Goal: Task Accomplishment & Management: Use online tool/utility

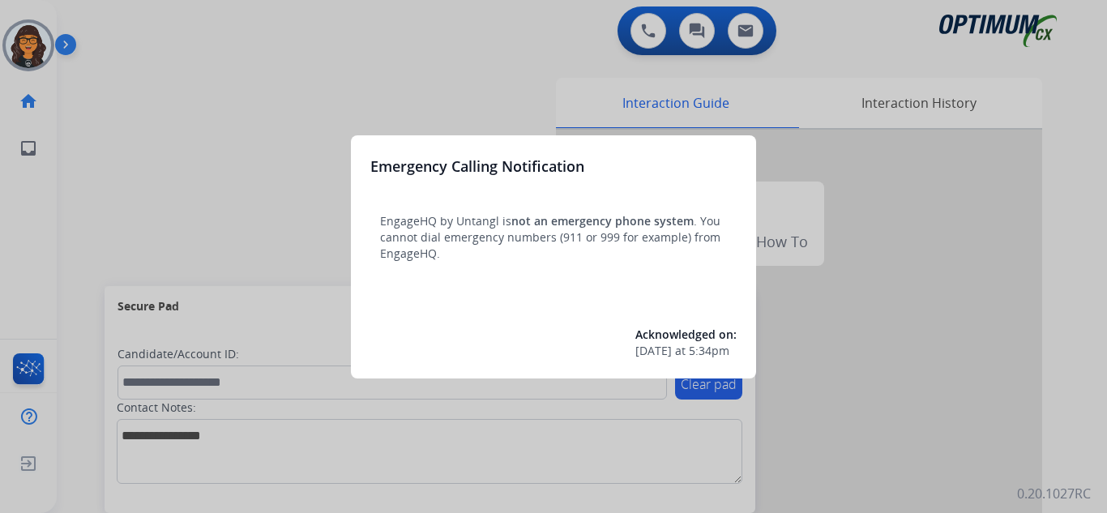
click at [126, 110] on div at bounding box center [553, 256] width 1107 height 513
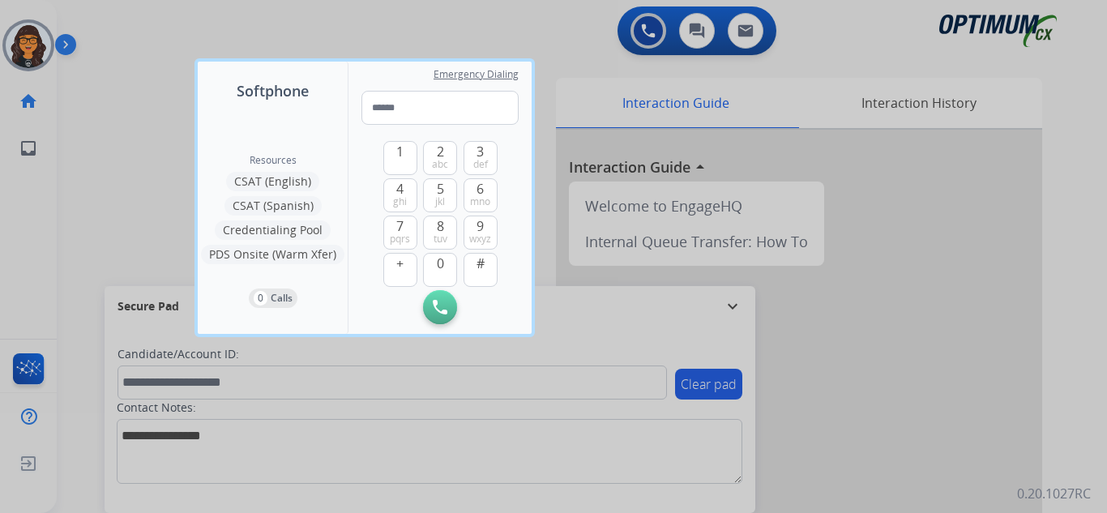
click at [110, 55] on div at bounding box center [553, 256] width 1107 height 513
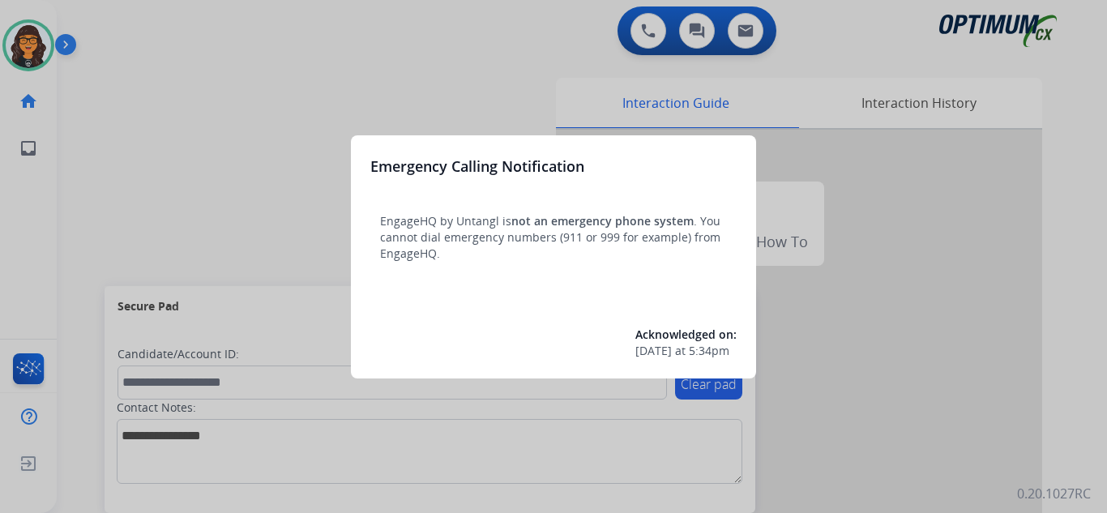
click at [104, 27] on div at bounding box center [553, 256] width 1107 height 513
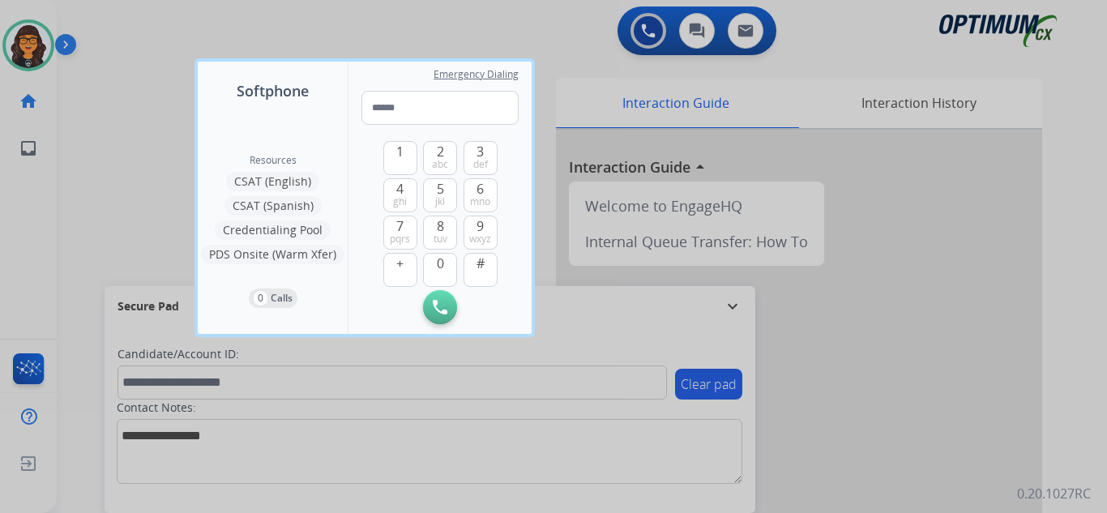
click at [104, 27] on div at bounding box center [553, 256] width 1107 height 513
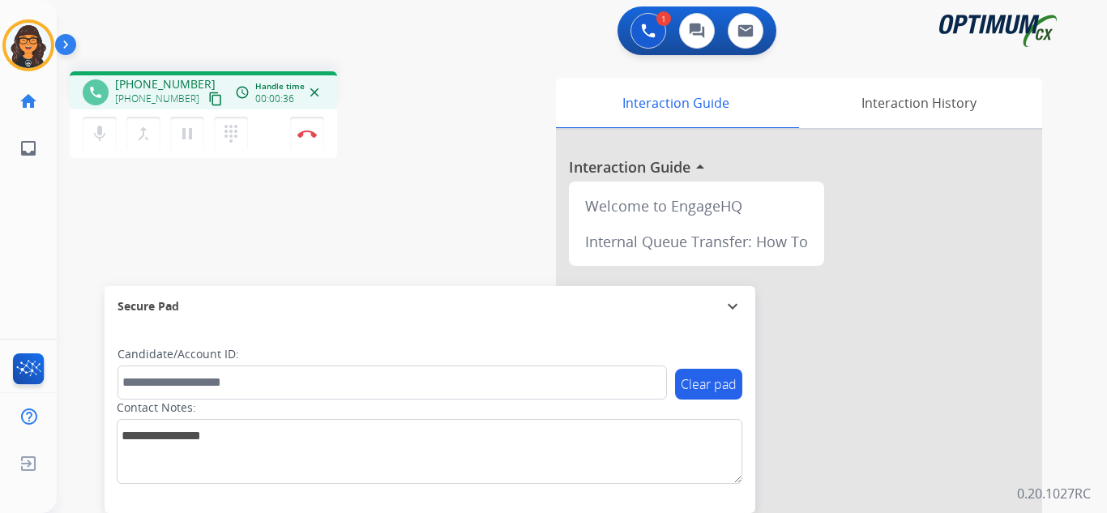
click at [206, 91] on button "content_copy" at bounding box center [215, 98] width 19 height 19
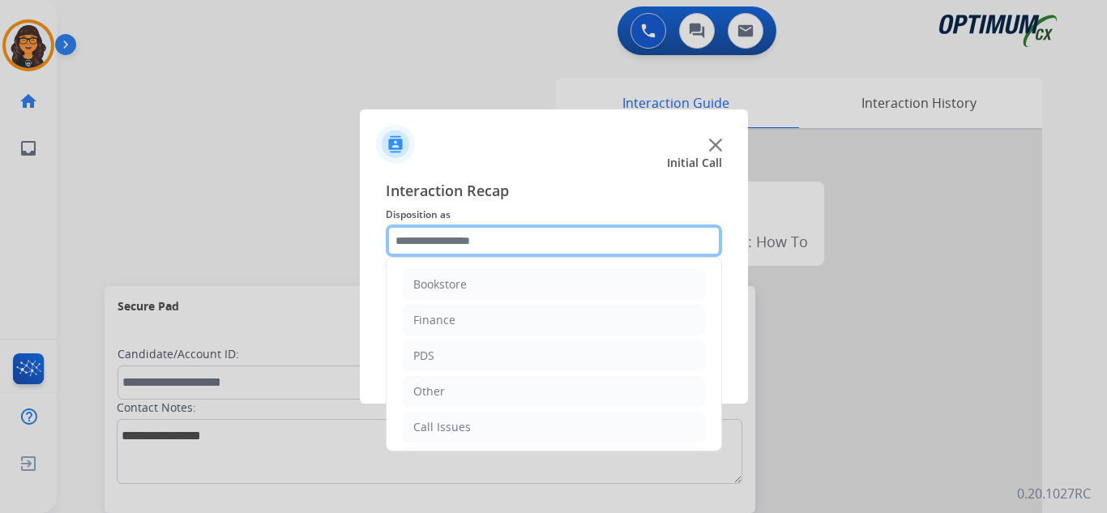
click at [470, 248] on input "text" at bounding box center [554, 240] width 336 height 32
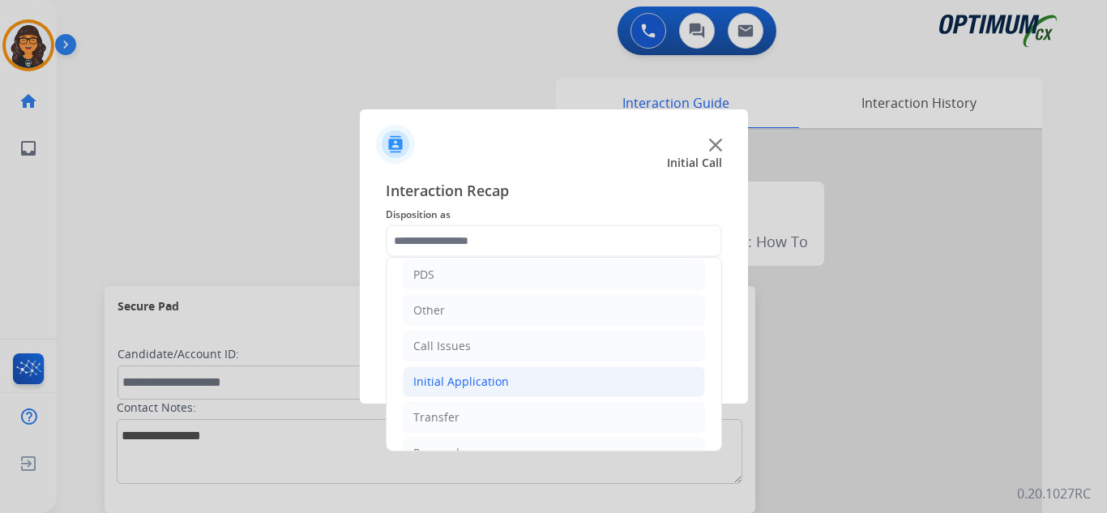
click at [465, 375] on div "Initial Application" at bounding box center [461, 381] width 96 height 16
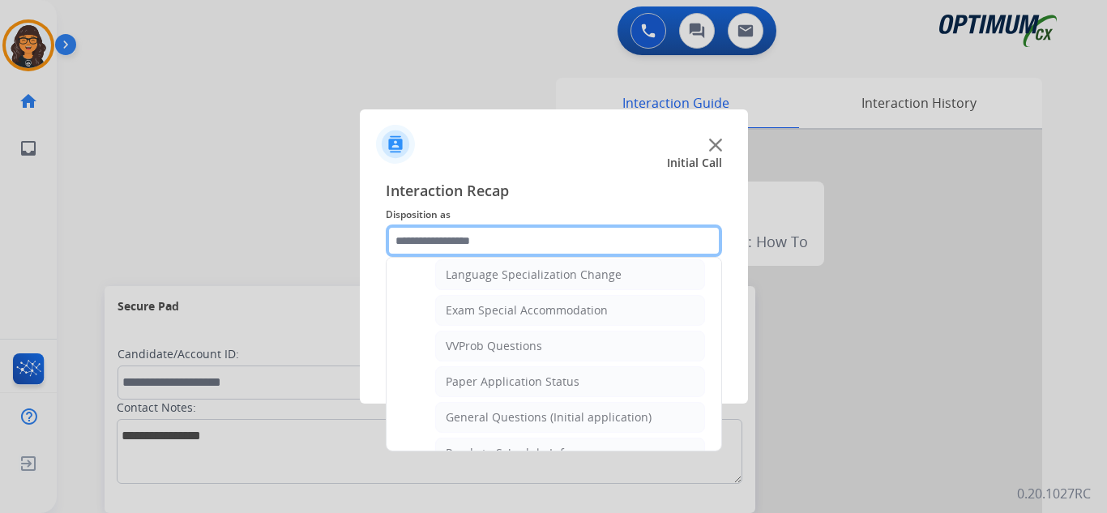
scroll to position [891, 0]
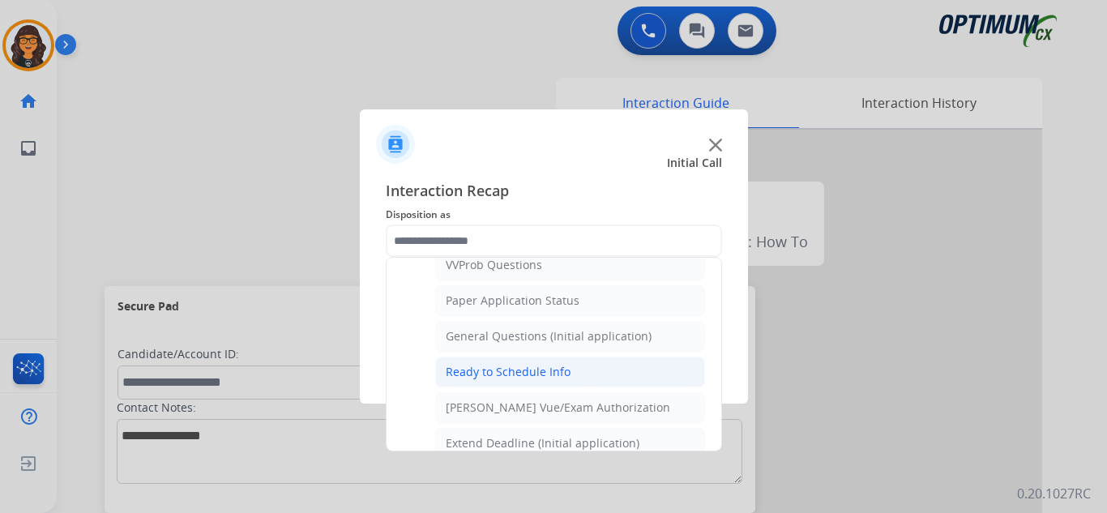
click at [527, 365] on div "Ready to Schedule Info" at bounding box center [508, 372] width 125 height 16
type input "**********"
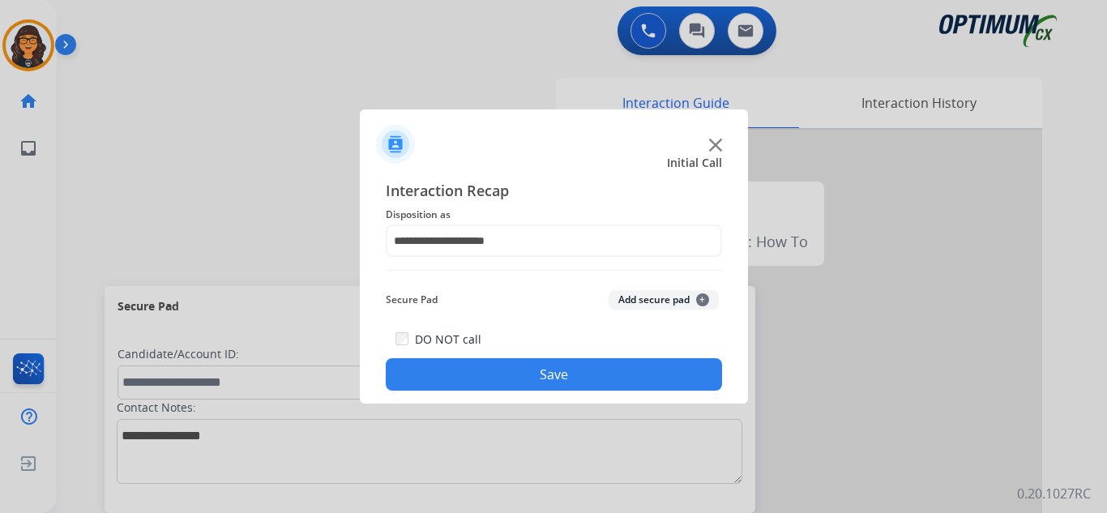
click at [531, 371] on button "Save" at bounding box center [554, 374] width 336 height 32
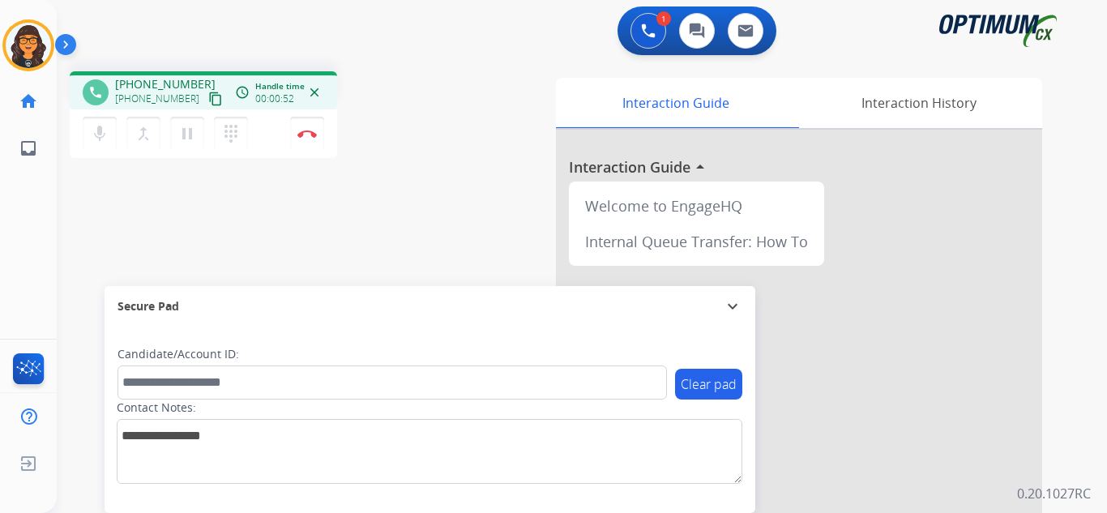
click at [208, 96] on mat-icon "content_copy" at bounding box center [215, 99] width 15 height 15
click at [306, 133] on img at bounding box center [306, 134] width 19 height 8
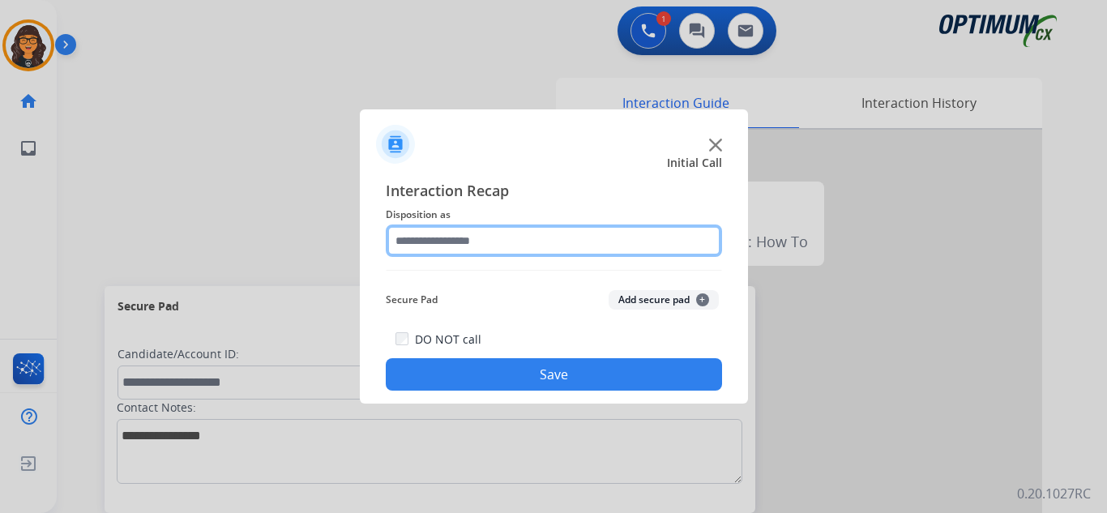
click at [429, 239] on input "text" at bounding box center [554, 240] width 336 height 32
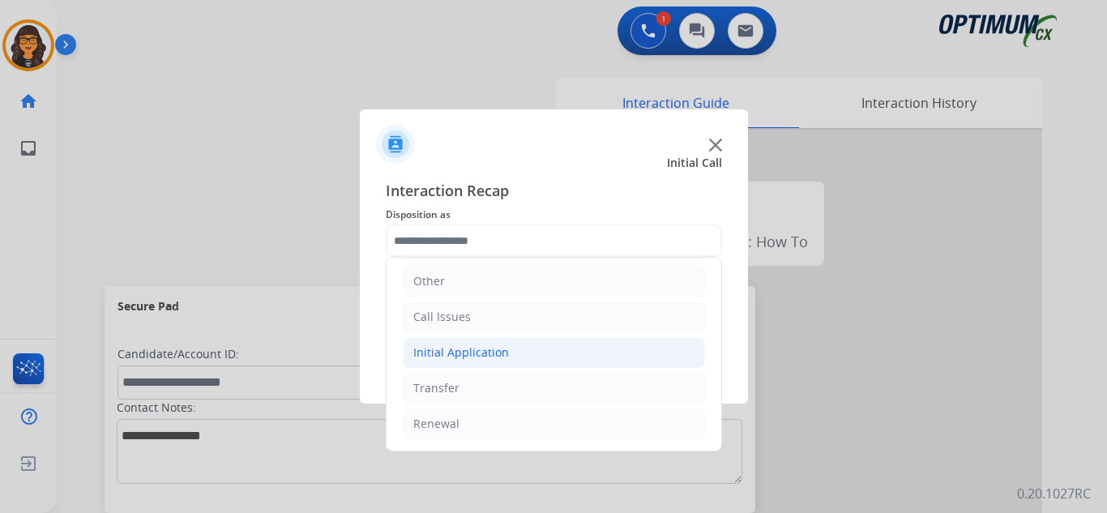
click at [475, 356] on div "Initial Application" at bounding box center [461, 352] width 96 height 16
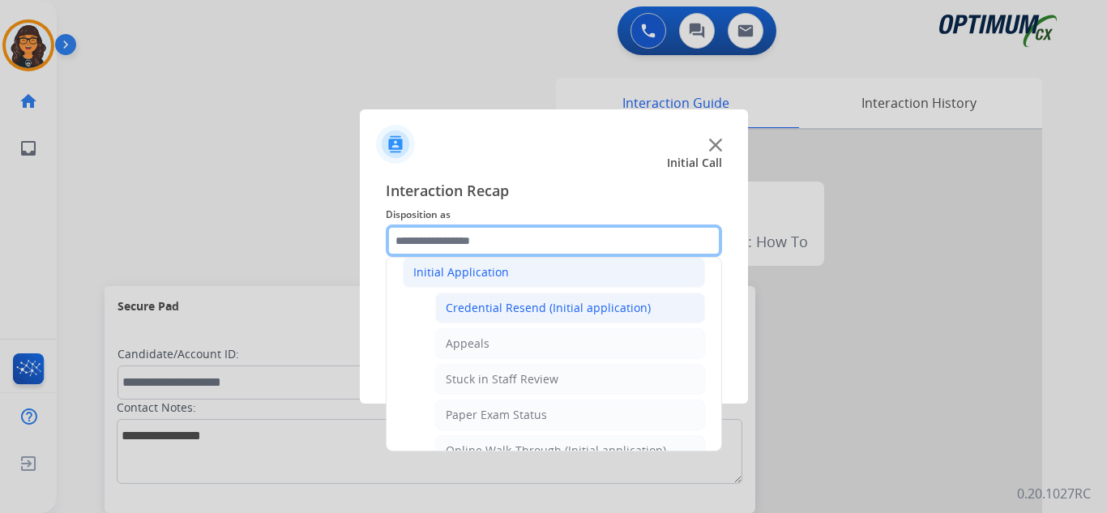
scroll to position [191, 0]
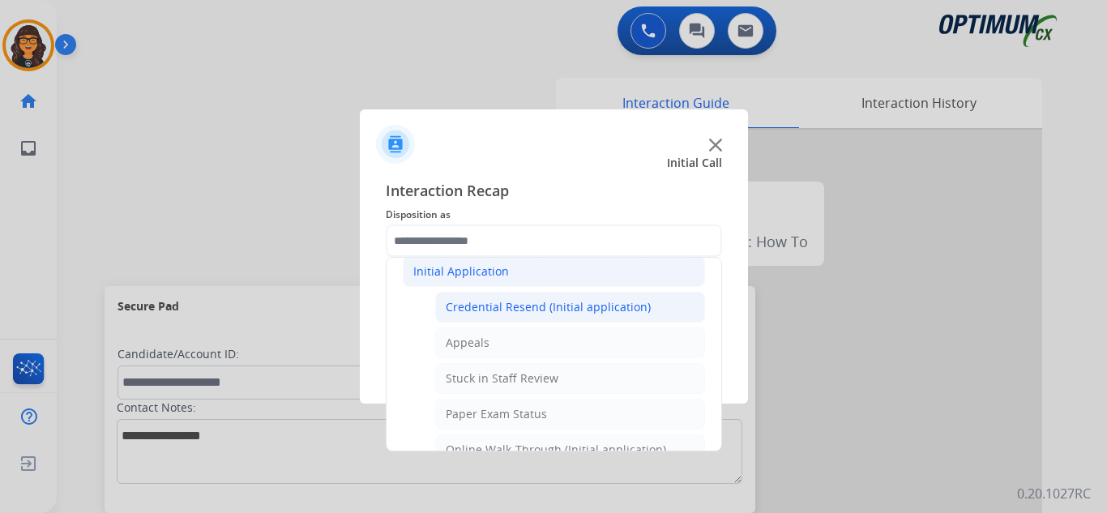
click at [501, 314] on div "Credential Resend (Initial application)" at bounding box center [548, 307] width 205 height 16
type input "**********"
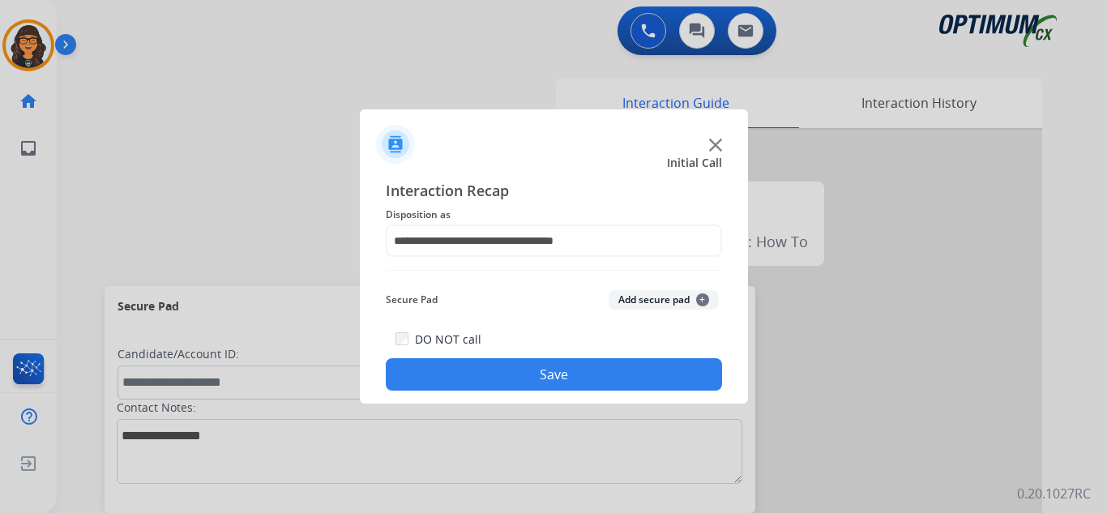
drag, startPoint x: 509, startPoint y: 372, endPoint x: 467, endPoint y: 275, distance: 105.2
click at [508, 371] on button "Save" at bounding box center [554, 374] width 336 height 32
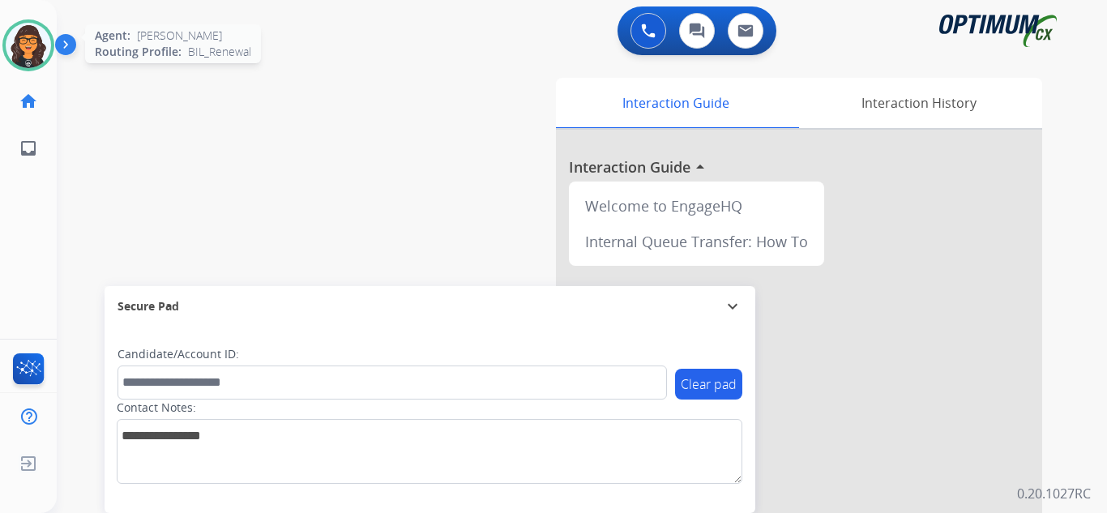
click at [27, 35] on img at bounding box center [28, 45] width 45 height 45
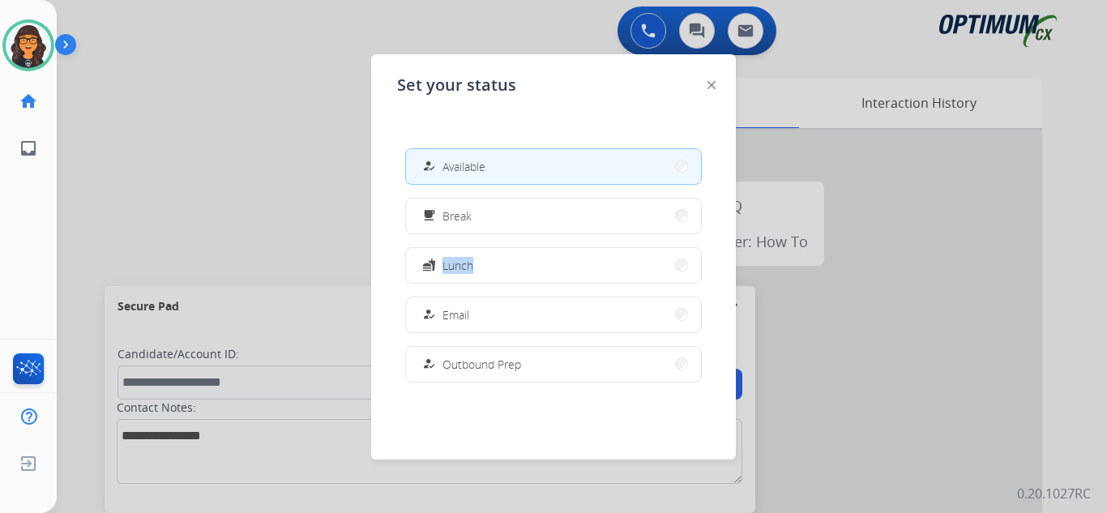
click at [479, 235] on div "how_to_reg Available free_breakfast Break fastfood Lunch how_to_reg Email how_t…" at bounding box center [553, 264] width 313 height 259
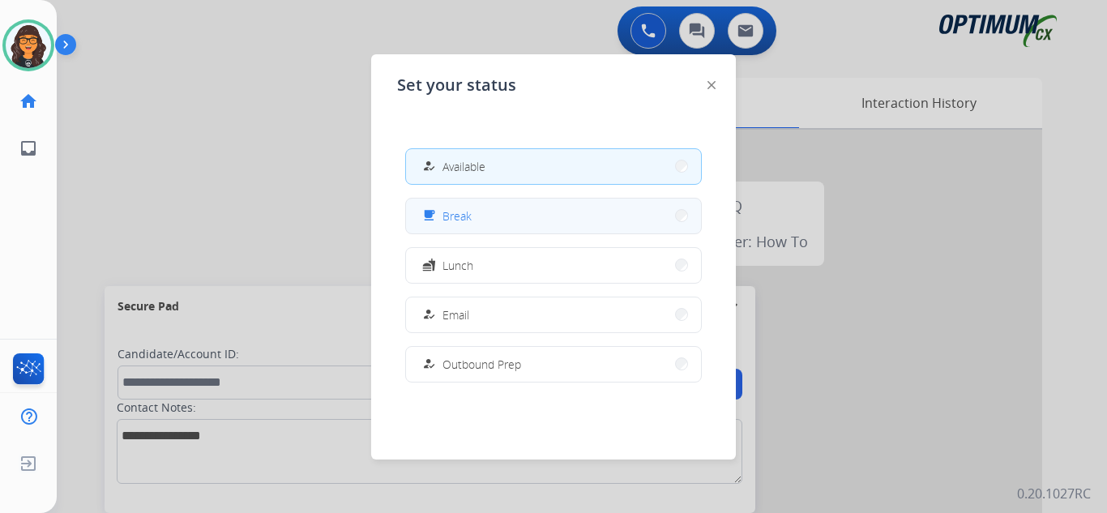
click at [469, 214] on span "Break" at bounding box center [456, 215] width 29 height 17
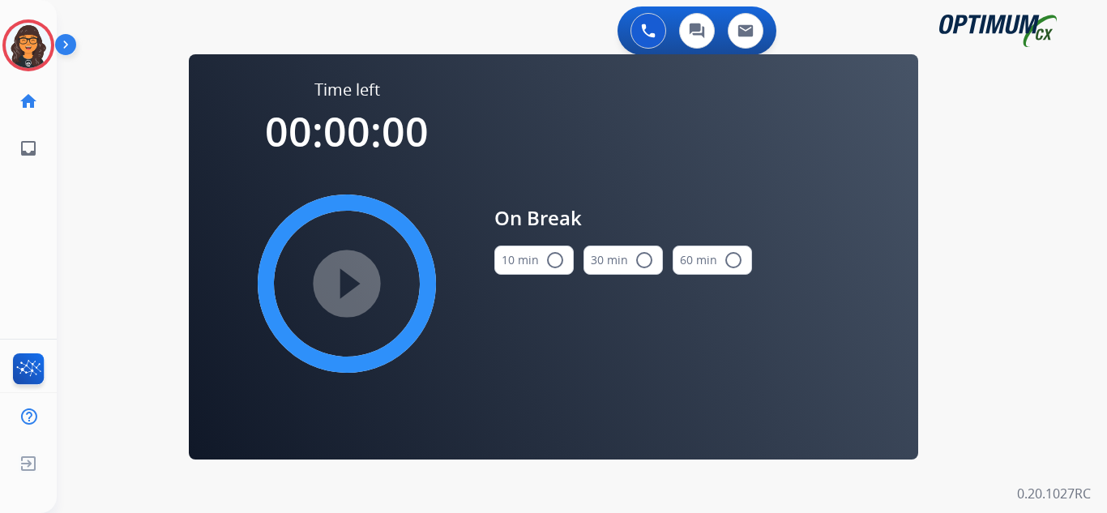
click at [533, 254] on button "10 min radio_button_unchecked" at bounding box center [533, 259] width 79 height 29
click at [337, 274] on mat-icon "play_circle_filled" at bounding box center [346, 283] width 19 height 19
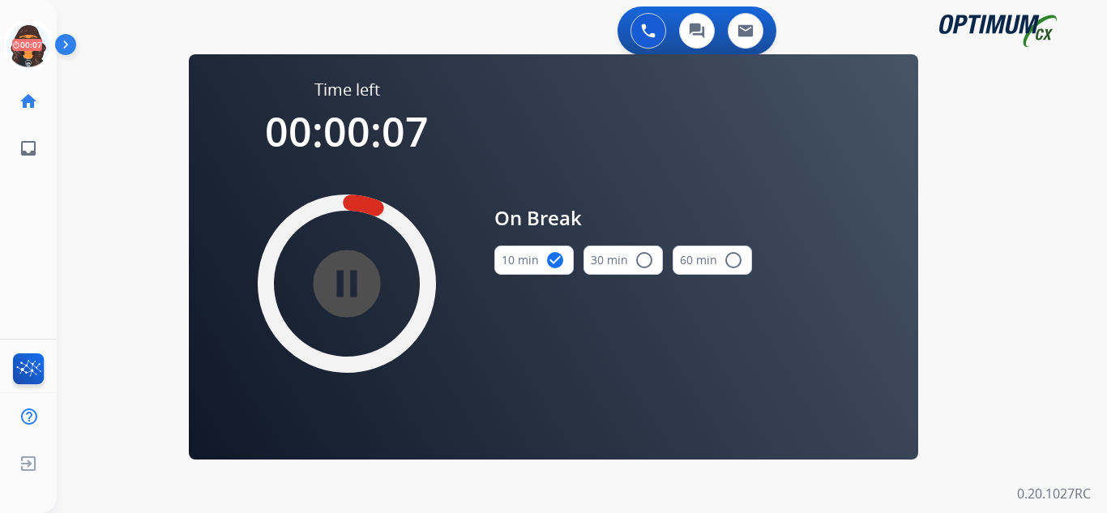
drag, startPoint x: 20, startPoint y: 38, endPoint x: 75, endPoint y: 62, distance: 59.9
click at [20, 38] on icon at bounding box center [28, 45] width 53 height 53
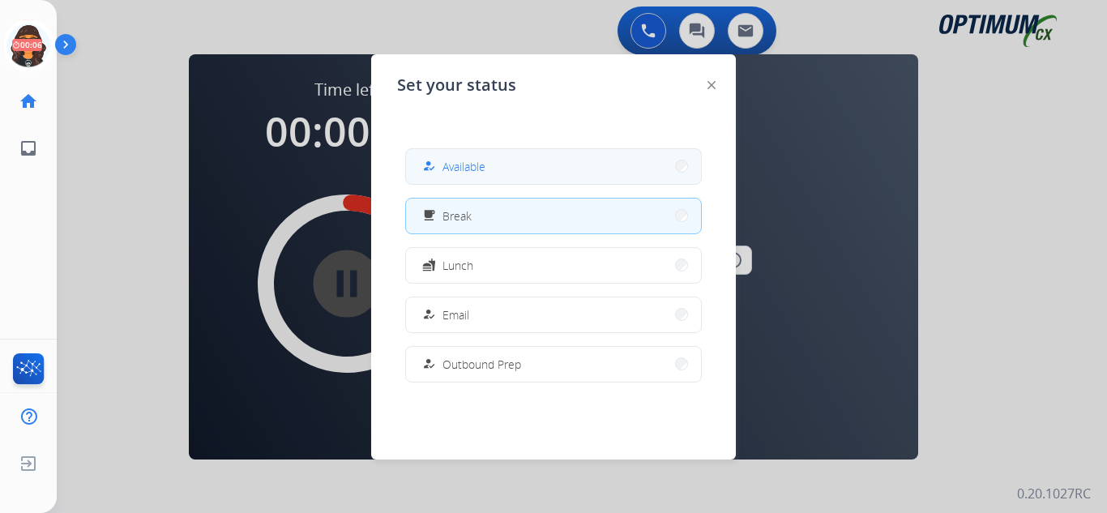
click at [503, 175] on button "how_to_reg Available" at bounding box center [553, 166] width 295 height 35
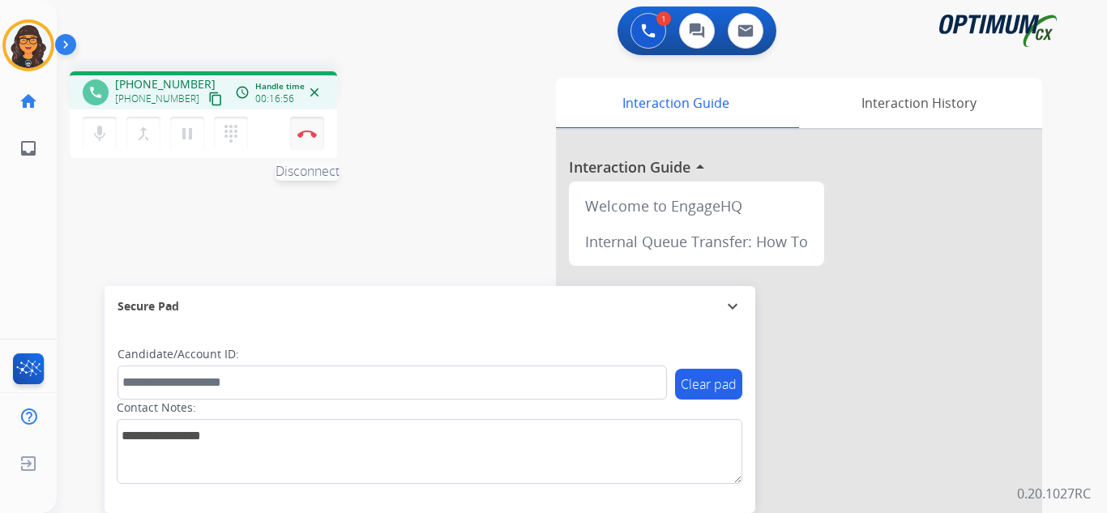
click at [305, 132] on img at bounding box center [306, 134] width 19 height 8
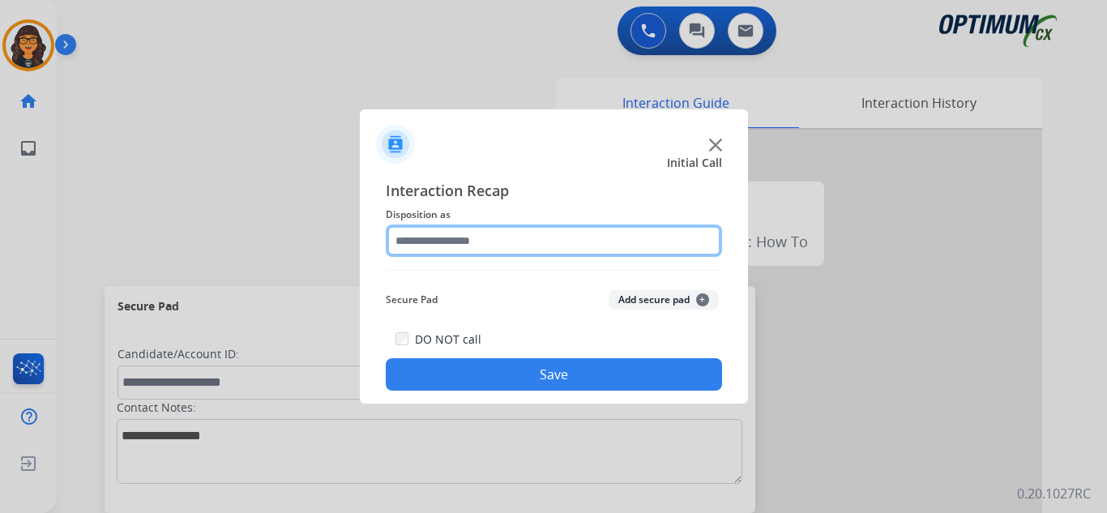
click at [442, 250] on input "text" at bounding box center [554, 240] width 336 height 32
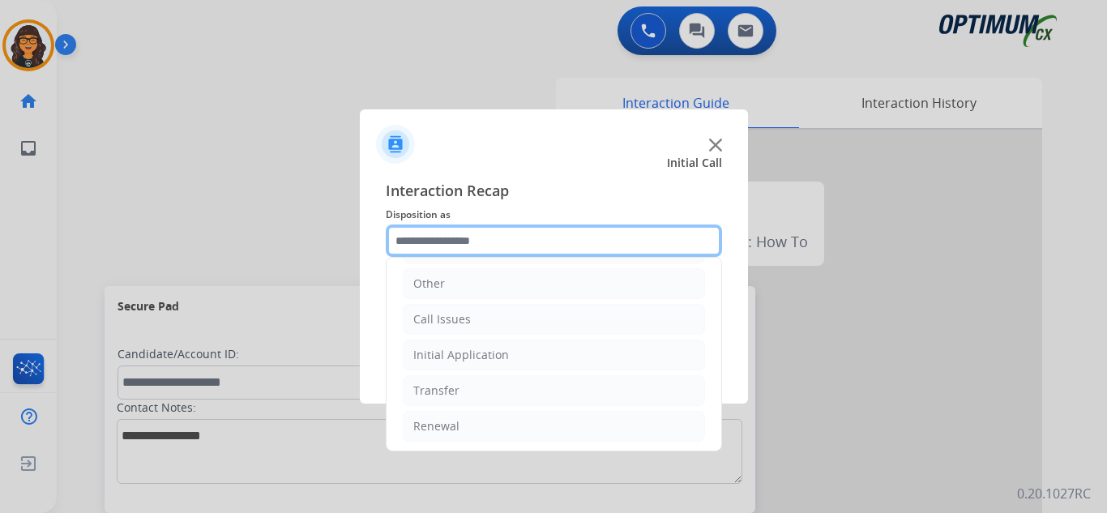
scroll to position [110, 0]
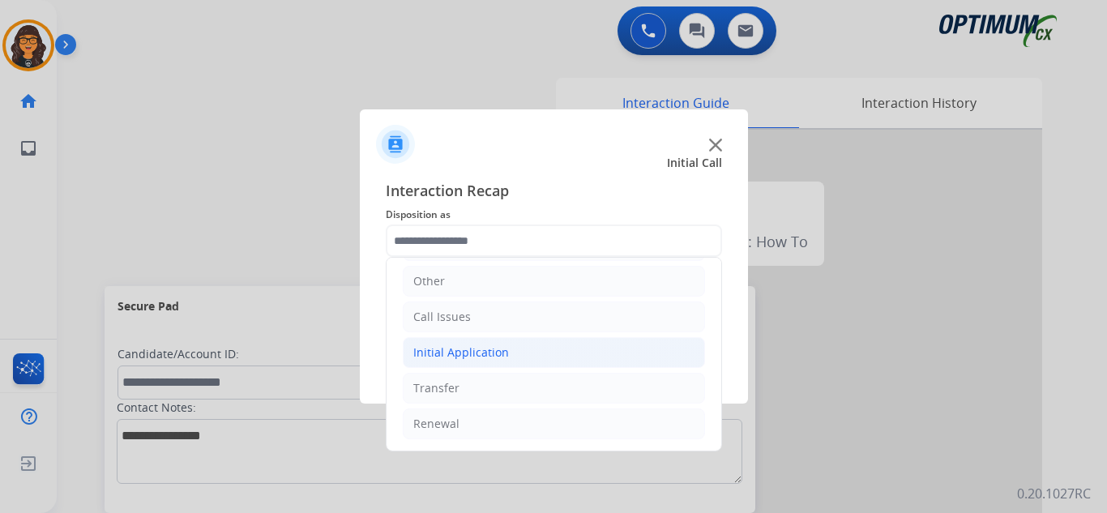
click at [471, 352] on div "Initial Application" at bounding box center [461, 352] width 96 height 16
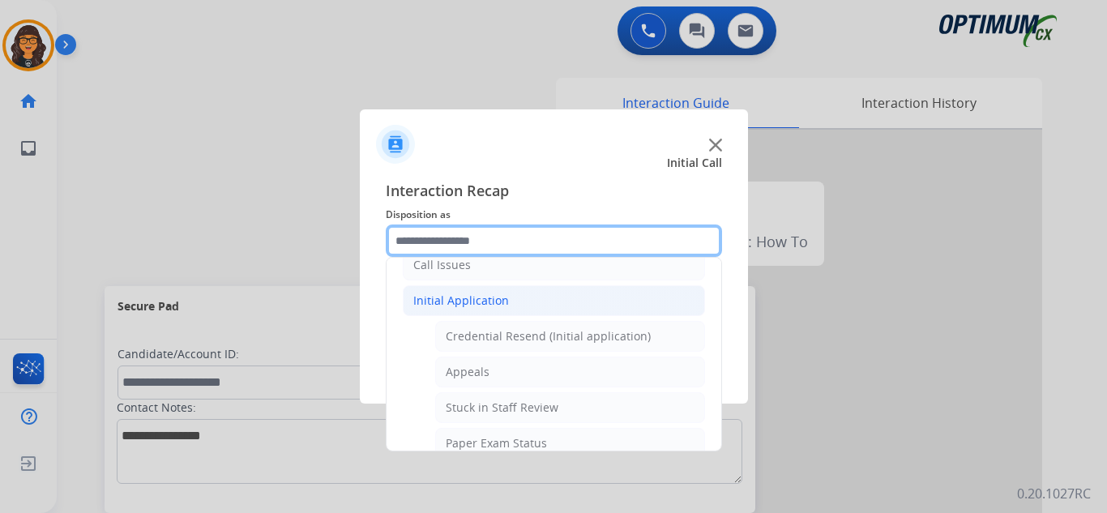
scroll to position [191, 0]
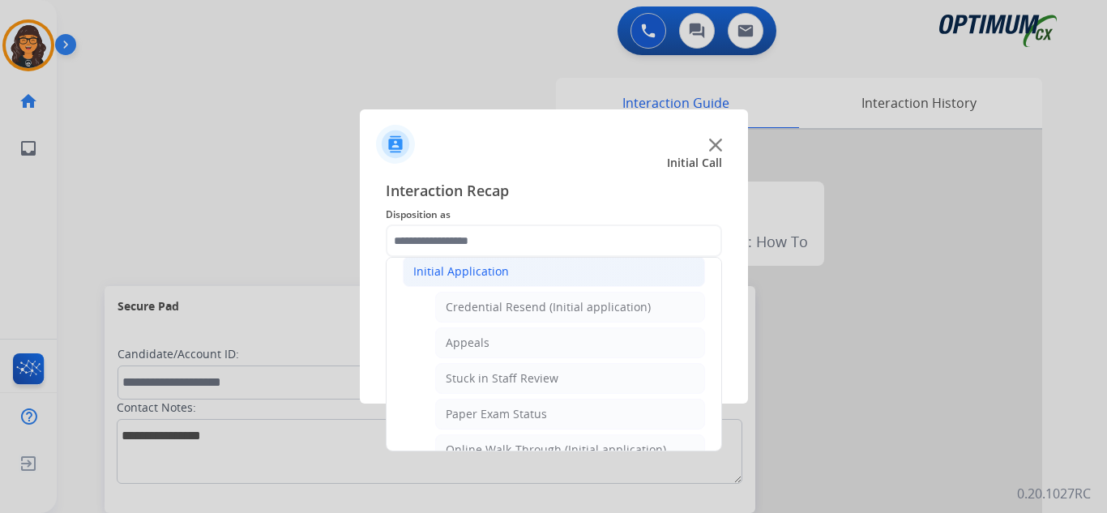
click at [500, 296] on li "Credential Resend (Initial application)" at bounding box center [570, 307] width 270 height 31
type input "**********"
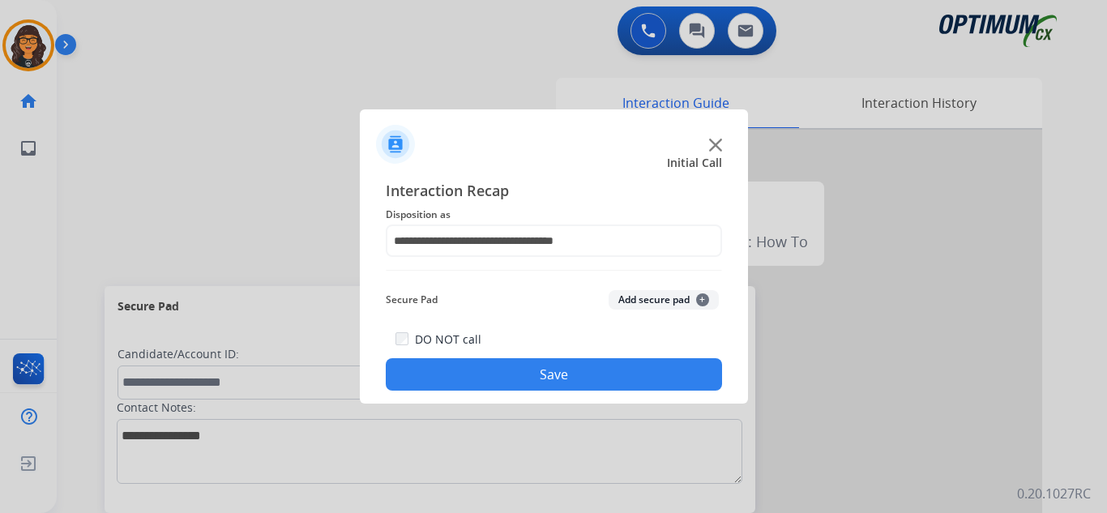
drag, startPoint x: 492, startPoint y: 377, endPoint x: 430, endPoint y: 271, distance: 122.0
click at [493, 376] on button "Save" at bounding box center [554, 374] width 336 height 32
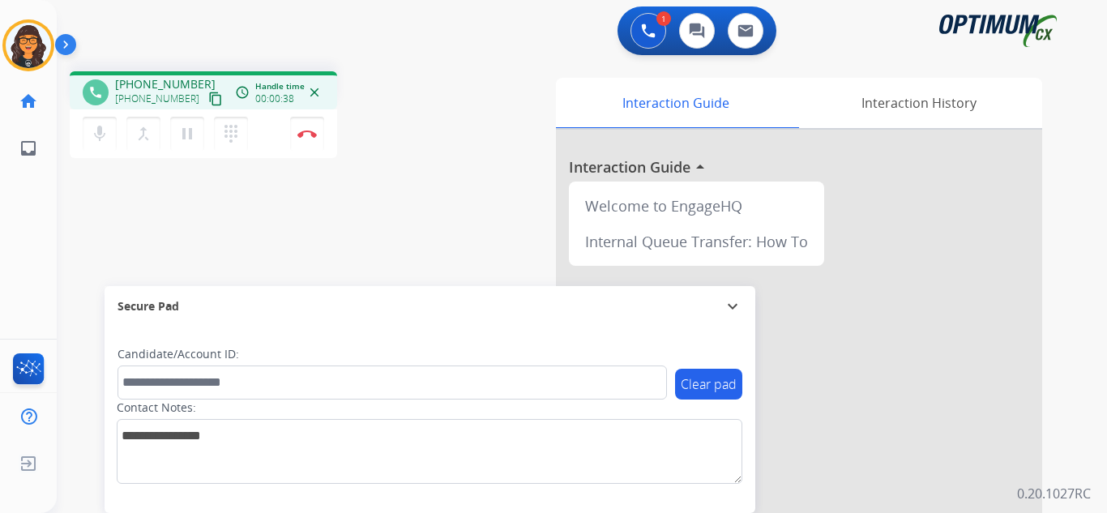
click at [208, 102] on mat-icon "content_copy" at bounding box center [215, 99] width 15 height 15
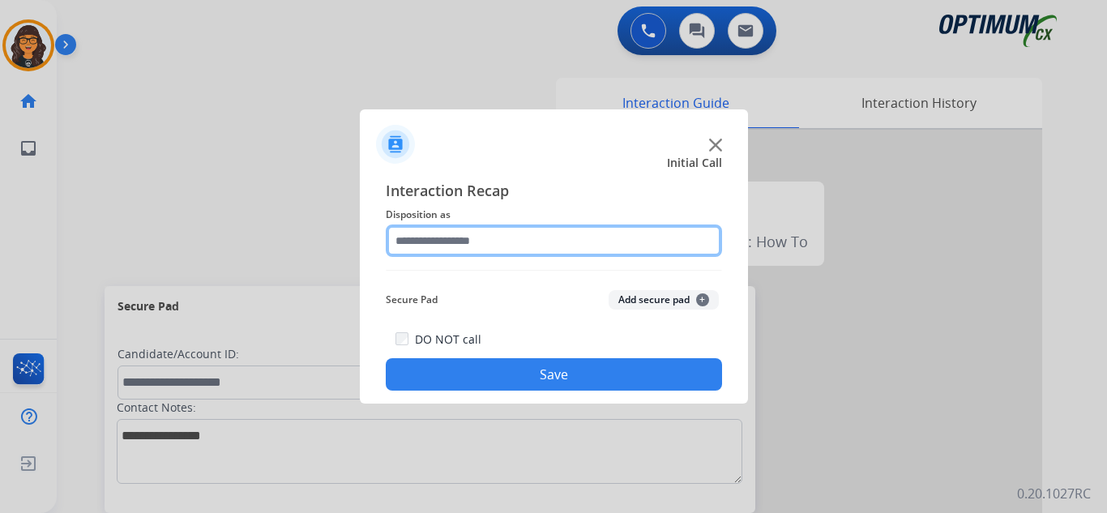
click at [476, 229] on input "text" at bounding box center [554, 240] width 336 height 32
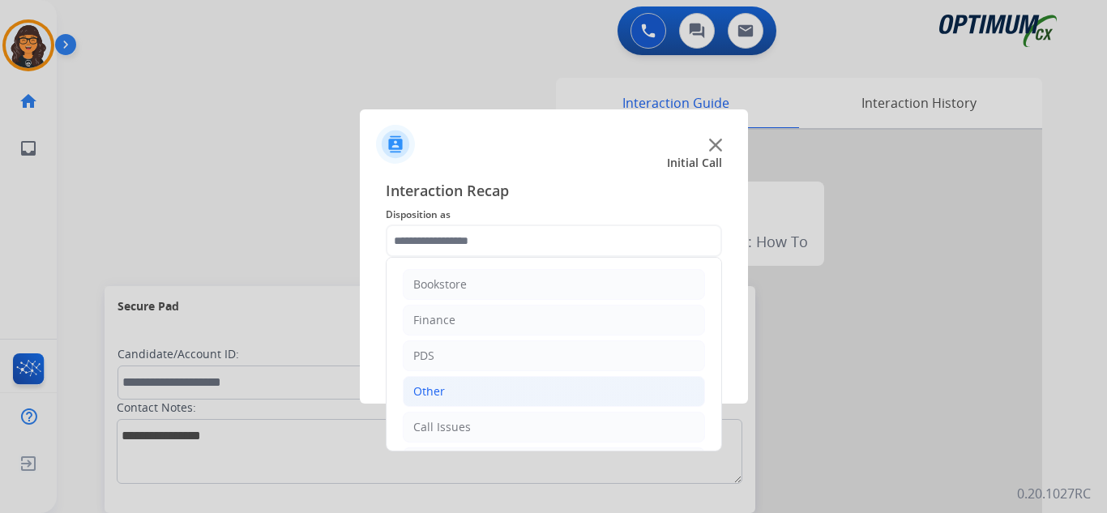
click at [426, 393] on div "Other" at bounding box center [429, 391] width 32 height 16
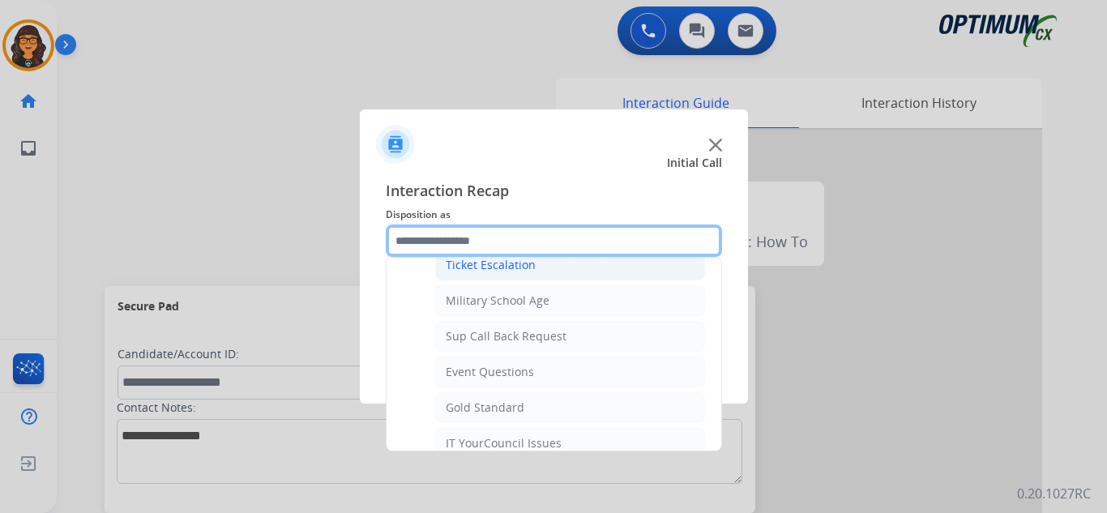
scroll to position [243, 0]
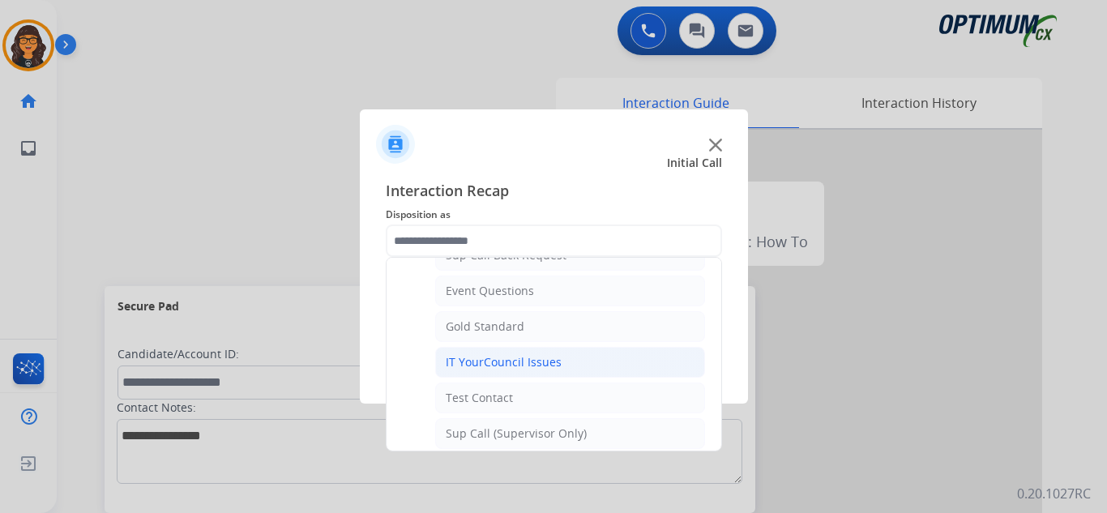
click at [516, 354] on div "IT YourCouncil Issues" at bounding box center [504, 362] width 116 height 16
type input "**********"
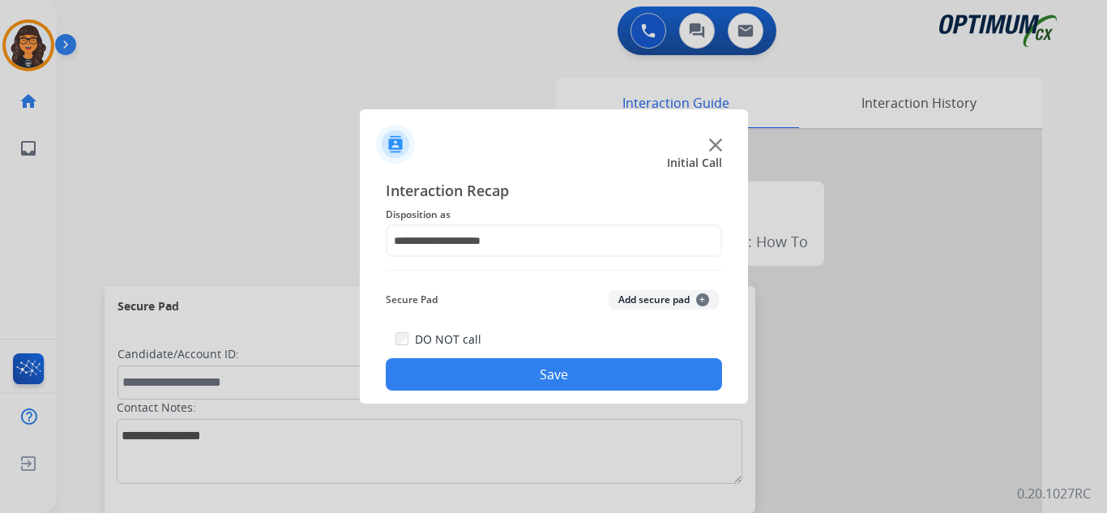
click at [512, 375] on button "Save" at bounding box center [554, 374] width 336 height 32
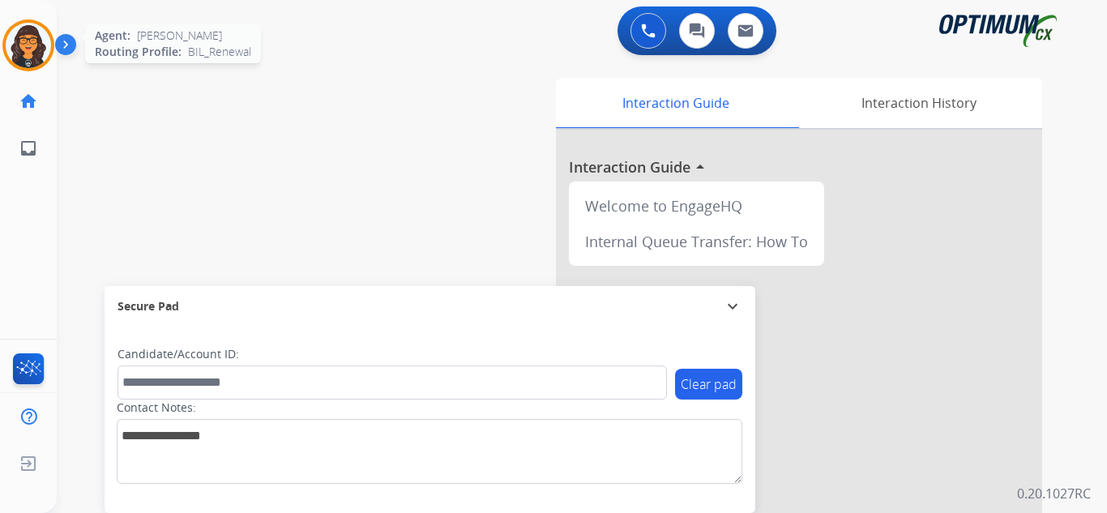
click at [20, 43] on img at bounding box center [28, 45] width 45 height 45
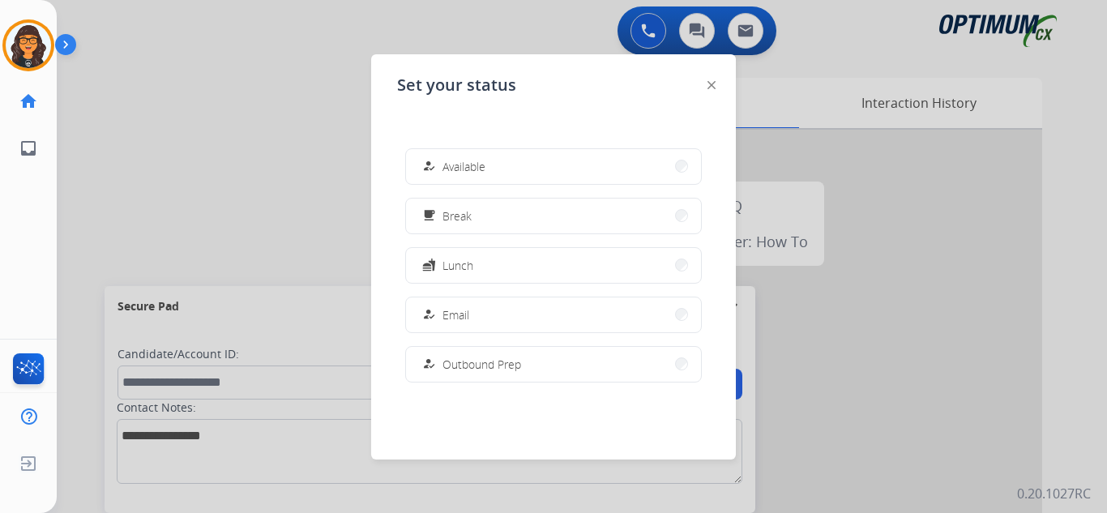
click at [481, 164] on span "Available" at bounding box center [463, 166] width 43 height 17
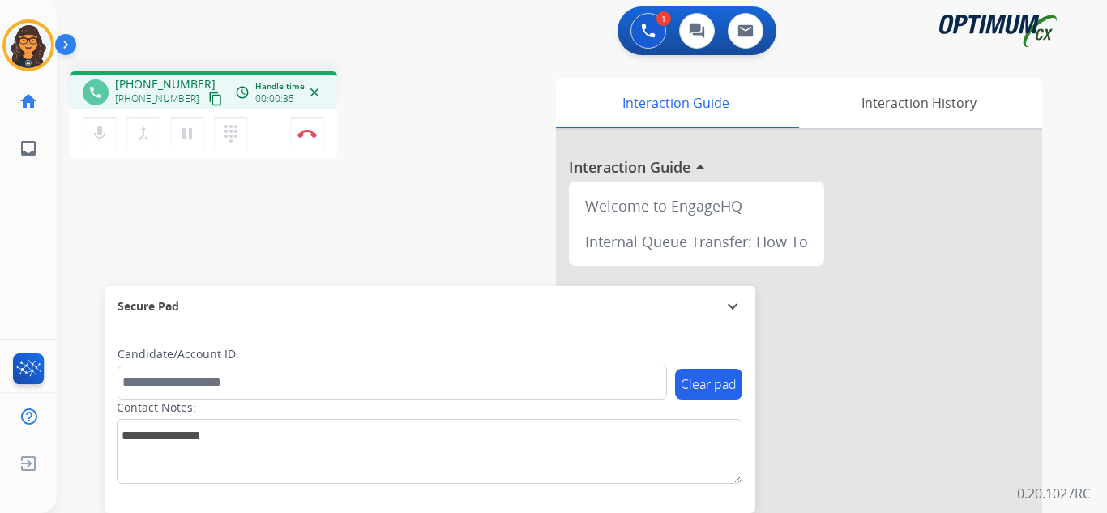
click at [208, 96] on mat-icon "content_copy" at bounding box center [215, 99] width 15 height 15
click at [208, 105] on mat-icon "content_copy" at bounding box center [215, 99] width 15 height 15
click at [208, 96] on mat-icon "content_copy" at bounding box center [215, 99] width 15 height 15
click at [208, 100] on mat-icon "content_copy" at bounding box center [215, 99] width 15 height 15
click at [310, 129] on button "Disconnect" at bounding box center [307, 134] width 34 height 34
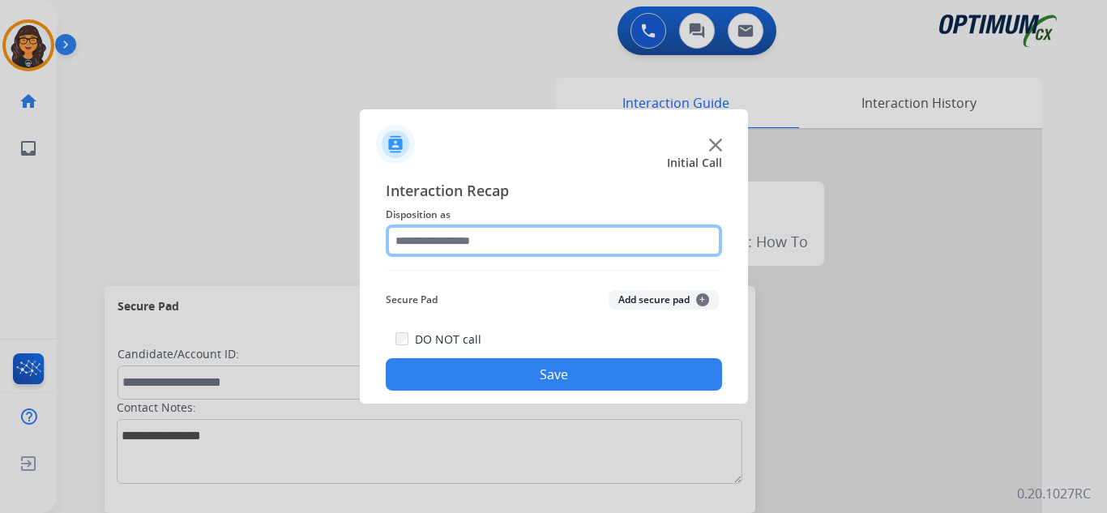
click at [458, 238] on input "text" at bounding box center [554, 240] width 336 height 32
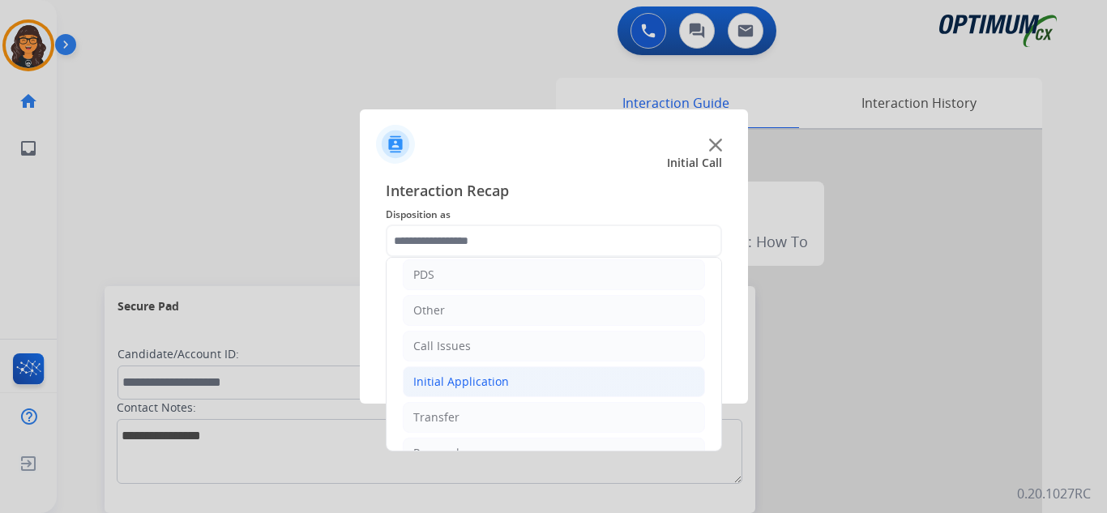
drag, startPoint x: 450, startPoint y: 375, endPoint x: 467, endPoint y: 382, distance: 18.5
click at [451, 375] on div "Initial Application" at bounding box center [461, 381] width 96 height 16
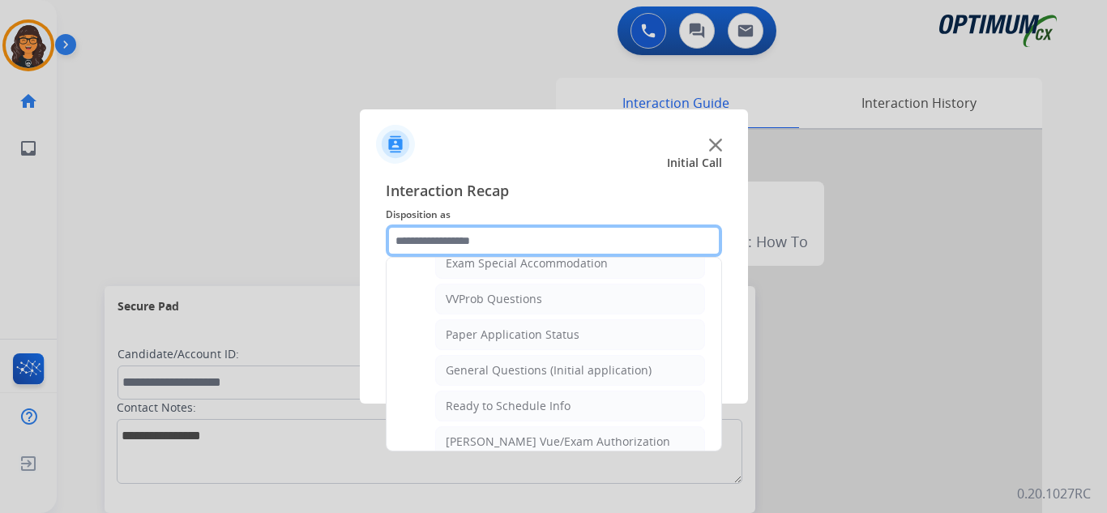
scroll to position [891, 0]
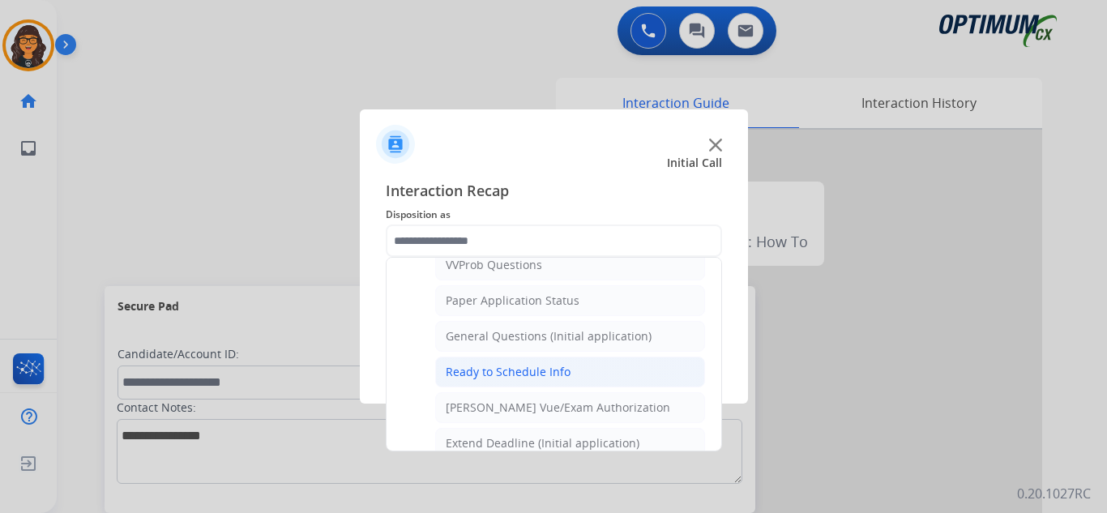
click at [534, 374] on div "Ready to Schedule Info" at bounding box center [508, 372] width 125 height 16
type input "**********"
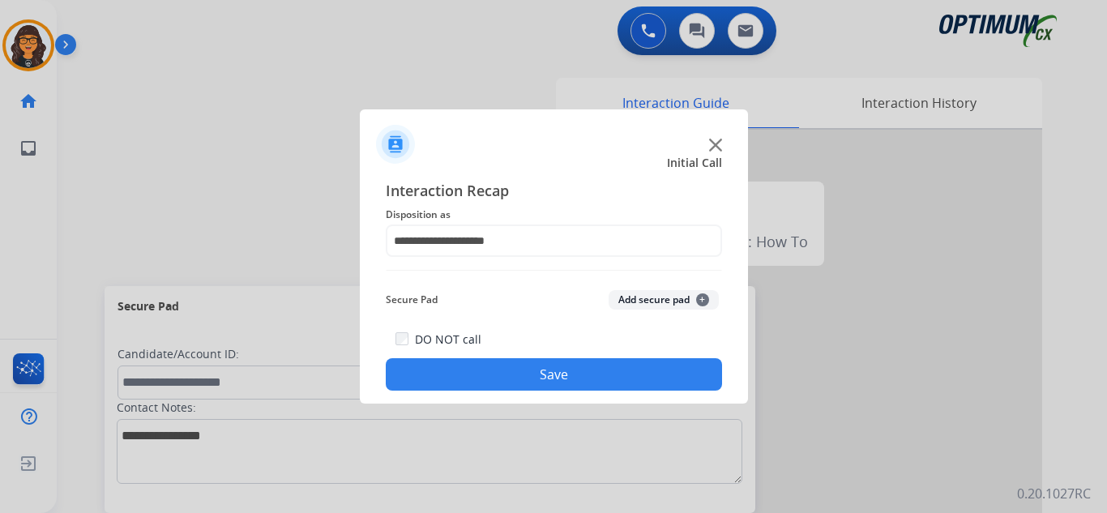
drag, startPoint x: 517, startPoint y: 377, endPoint x: 169, endPoint y: 40, distance: 484.7
click at [517, 376] on button "Save" at bounding box center [554, 374] width 336 height 32
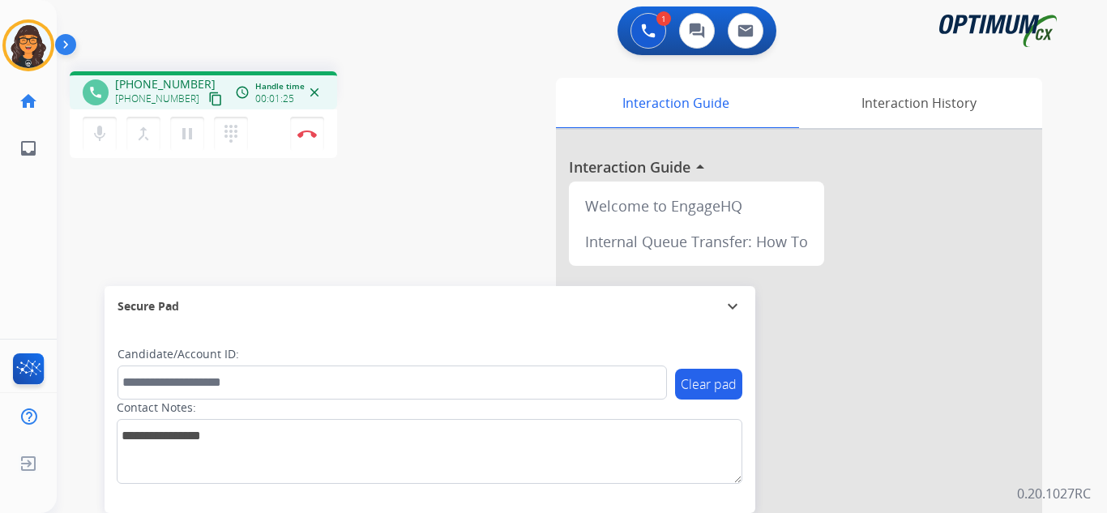
click at [208, 98] on mat-icon "content_copy" at bounding box center [215, 99] width 15 height 15
click at [303, 130] on img at bounding box center [306, 134] width 19 height 8
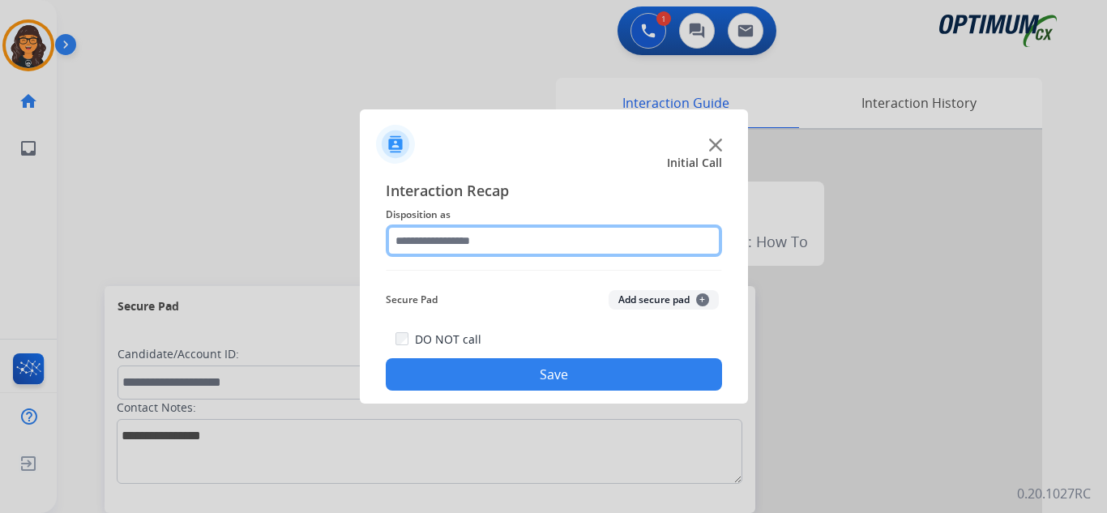
click at [471, 243] on input "text" at bounding box center [554, 240] width 336 height 32
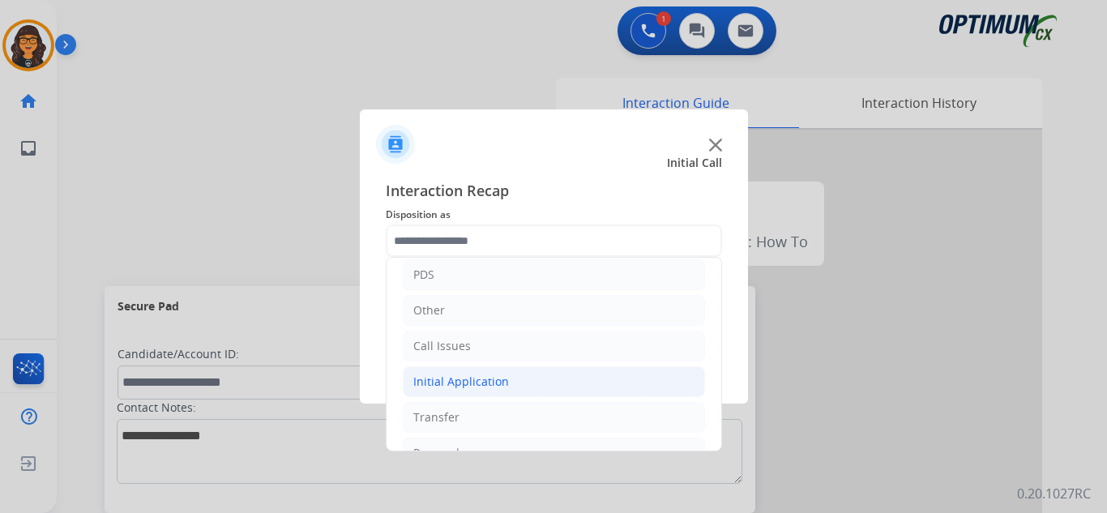
click at [454, 369] on li "Initial Application" at bounding box center [554, 381] width 302 height 31
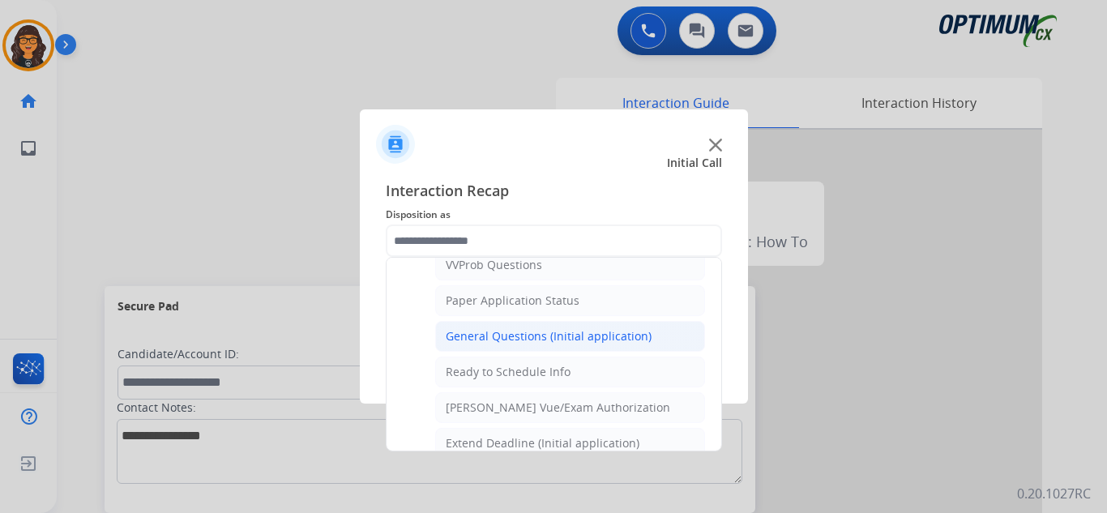
click at [518, 333] on div "General Questions (Initial application)" at bounding box center [549, 336] width 206 height 16
type input "**********"
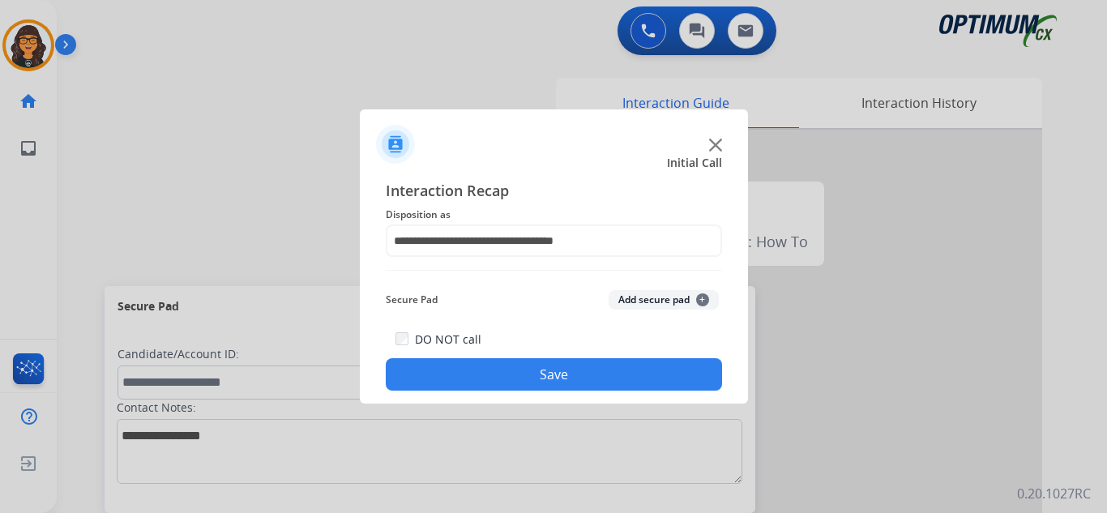
click at [519, 379] on button "Save" at bounding box center [554, 374] width 336 height 32
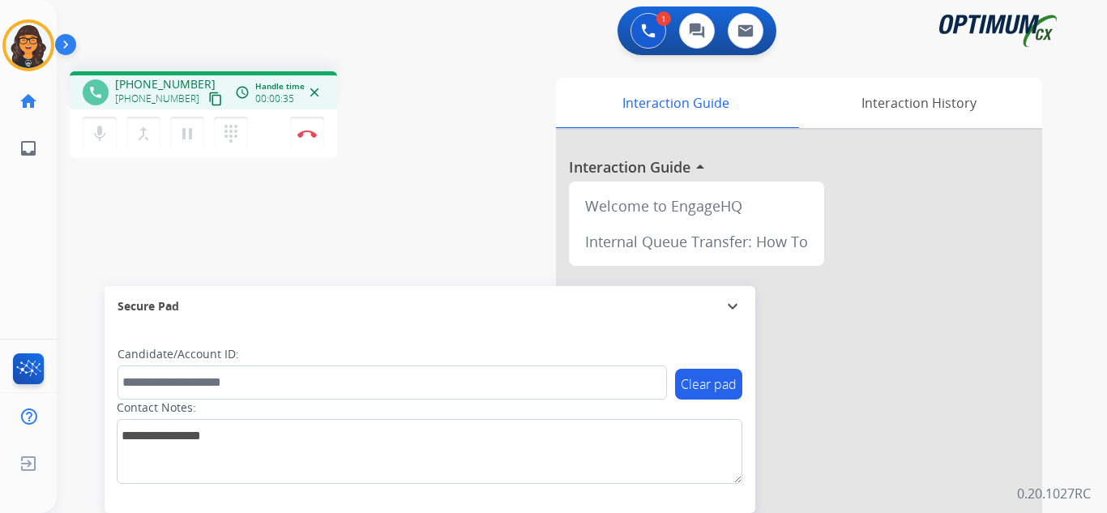
click at [208, 100] on mat-icon "content_copy" at bounding box center [215, 99] width 15 height 15
click at [304, 132] on img at bounding box center [306, 134] width 19 height 8
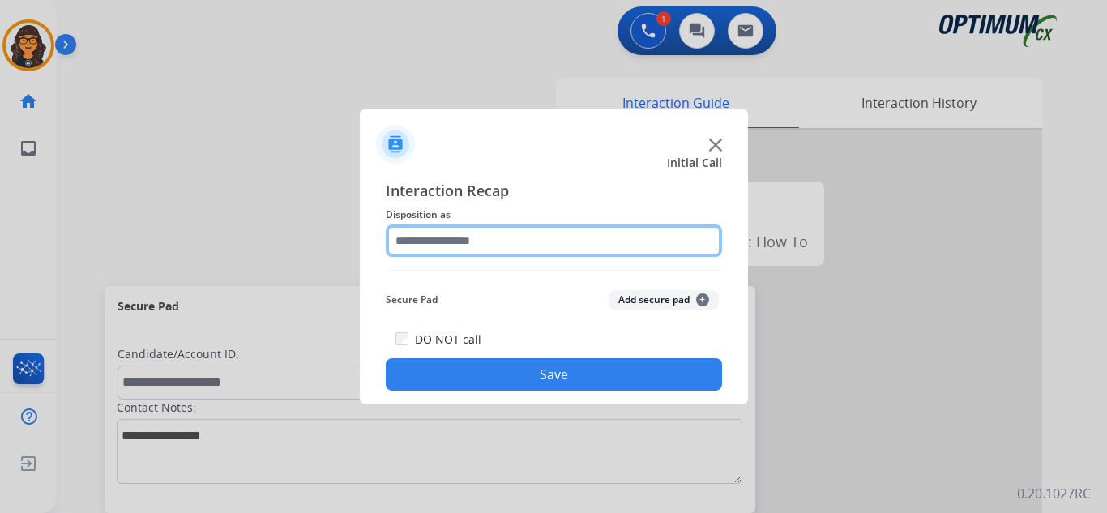
click at [442, 250] on input "text" at bounding box center [554, 240] width 336 height 32
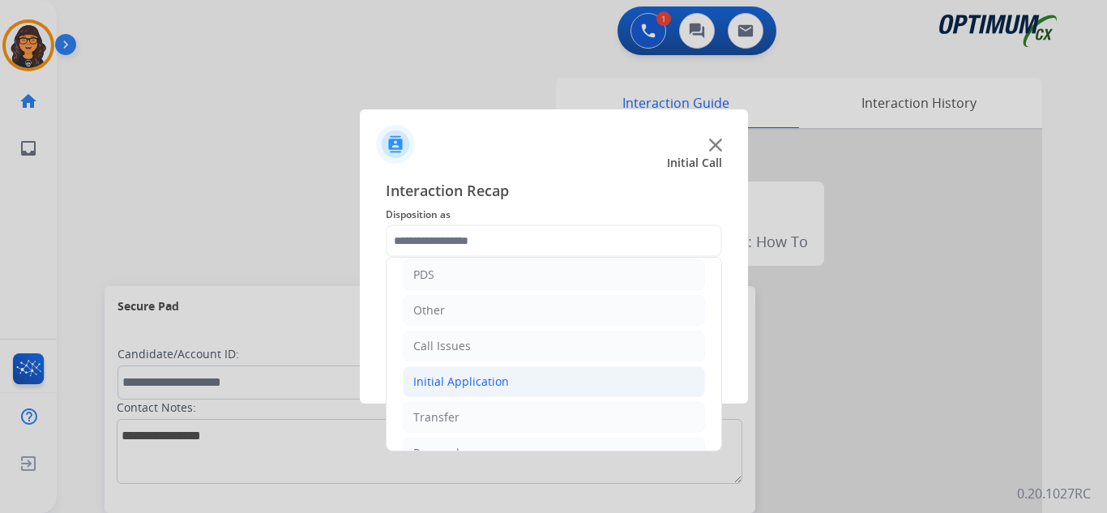
click at [461, 383] on div "Initial Application" at bounding box center [461, 381] width 96 height 16
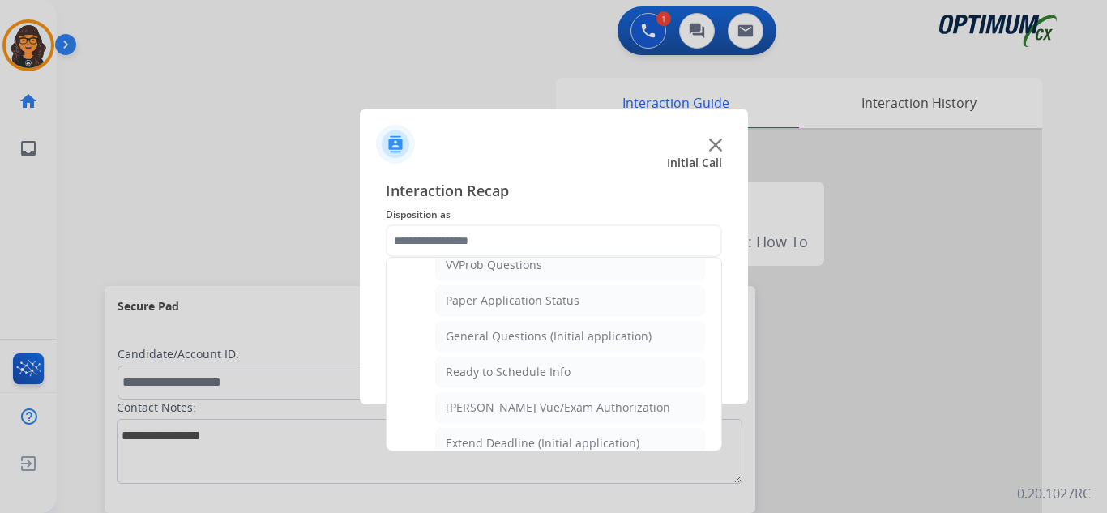
drag, startPoint x: 582, startPoint y: 334, endPoint x: 565, endPoint y: 355, distance: 26.6
click at [581, 335] on div "General Questions (Initial application)" at bounding box center [549, 336] width 206 height 16
type input "**********"
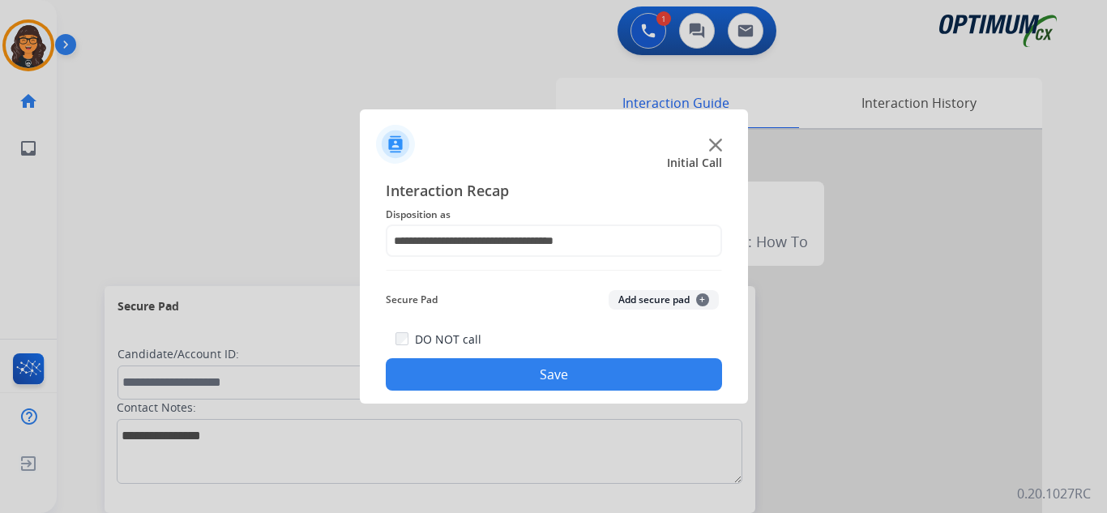
click at [548, 381] on button "Save" at bounding box center [554, 374] width 336 height 32
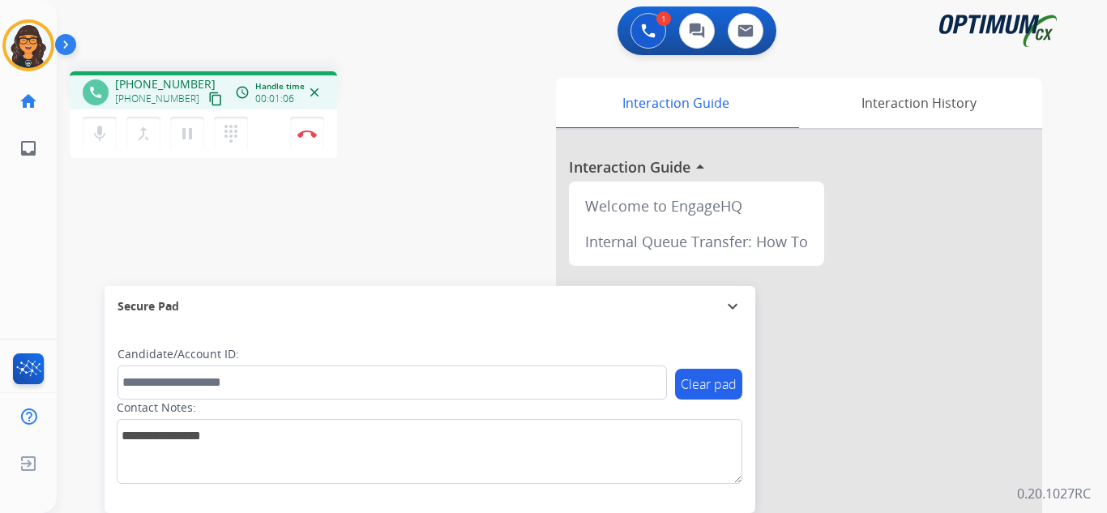
click at [208, 94] on mat-icon "content_copy" at bounding box center [215, 99] width 15 height 15
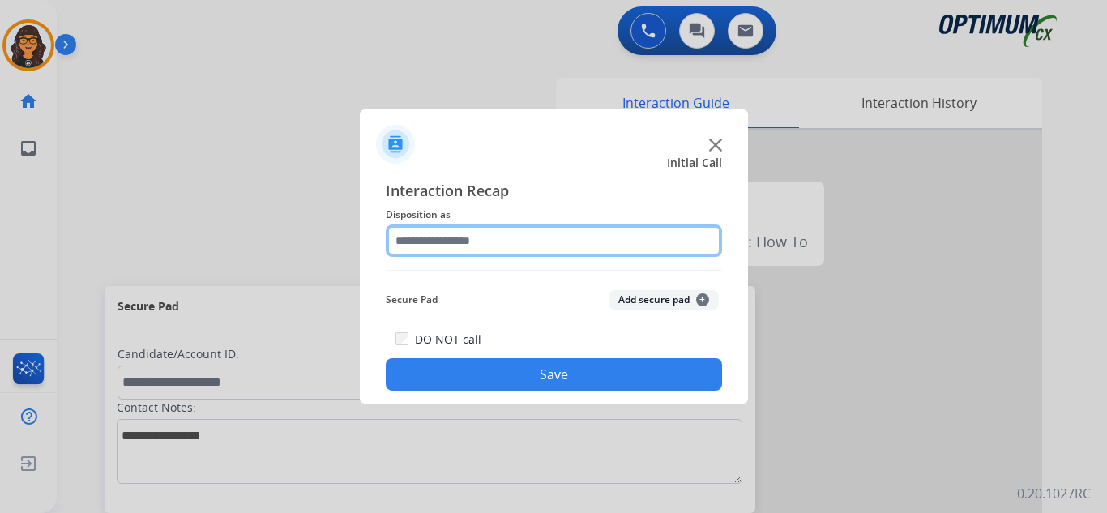
click at [445, 250] on input "text" at bounding box center [554, 240] width 336 height 32
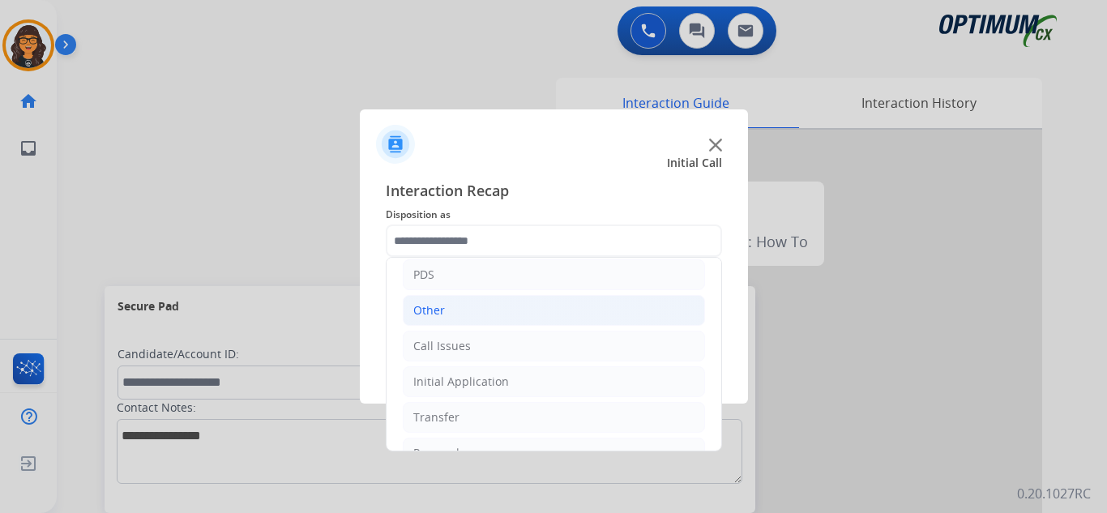
click at [437, 314] on div "Other" at bounding box center [429, 310] width 32 height 16
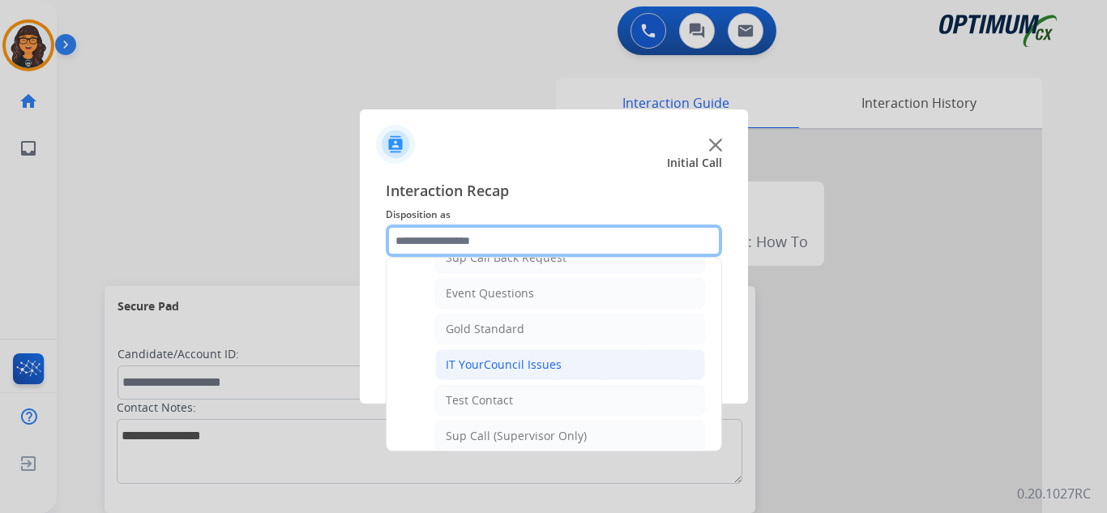
scroll to position [243, 0]
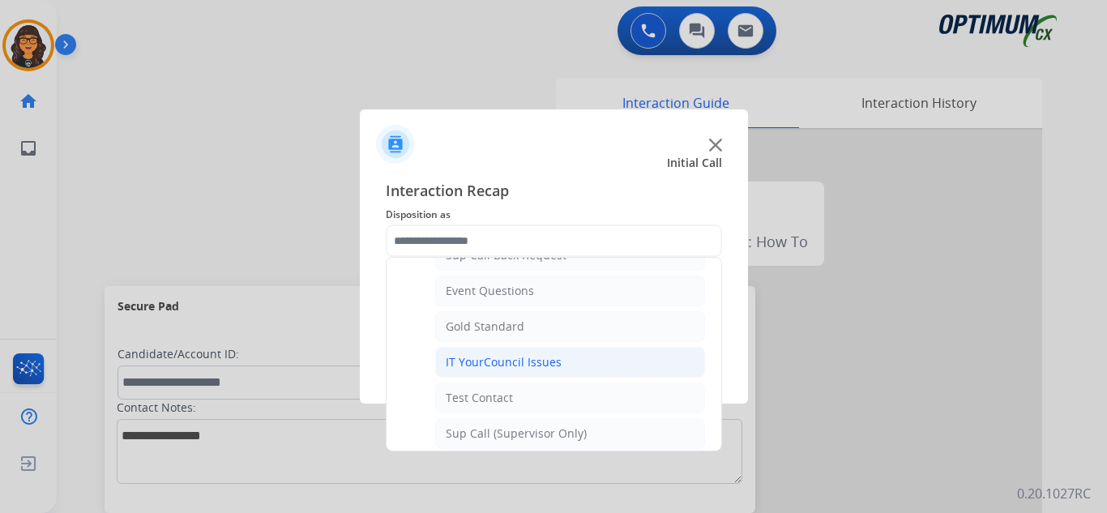
click at [502, 373] on li "IT YourCouncil Issues" at bounding box center [570, 362] width 270 height 31
type input "**********"
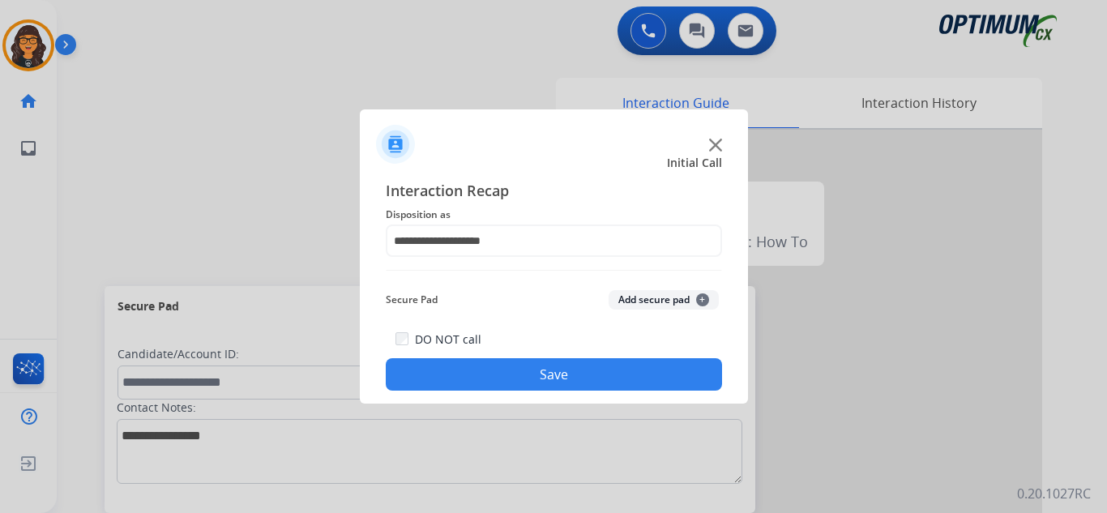
click at [530, 371] on button "Save" at bounding box center [554, 374] width 336 height 32
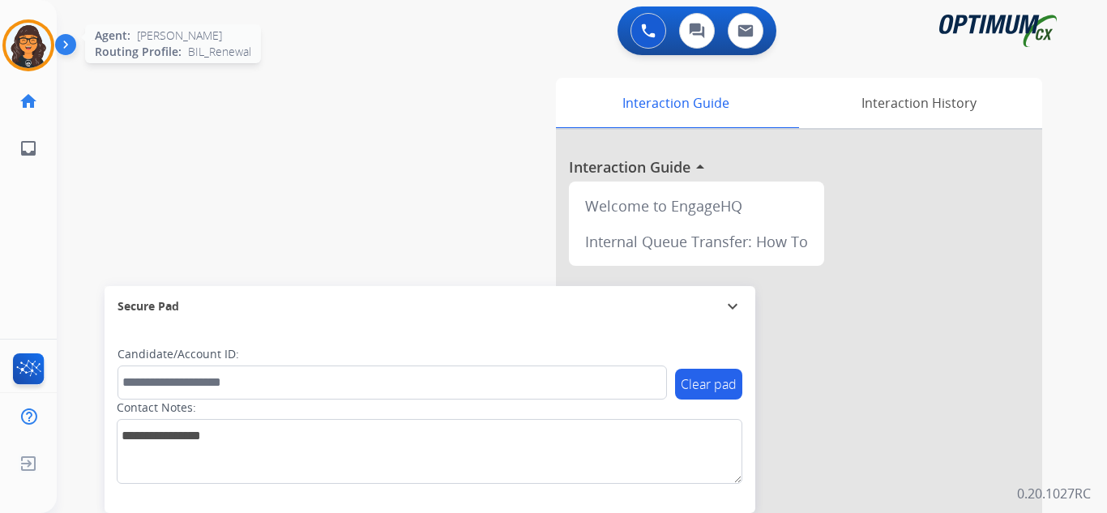
click at [27, 48] on img at bounding box center [28, 45] width 45 height 45
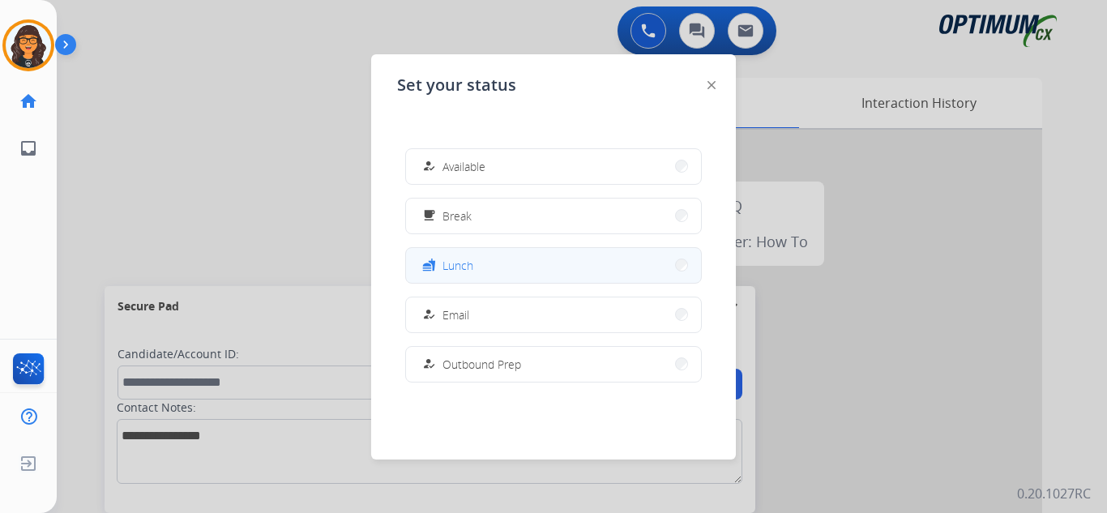
click at [452, 261] on span "Lunch" at bounding box center [457, 265] width 31 height 17
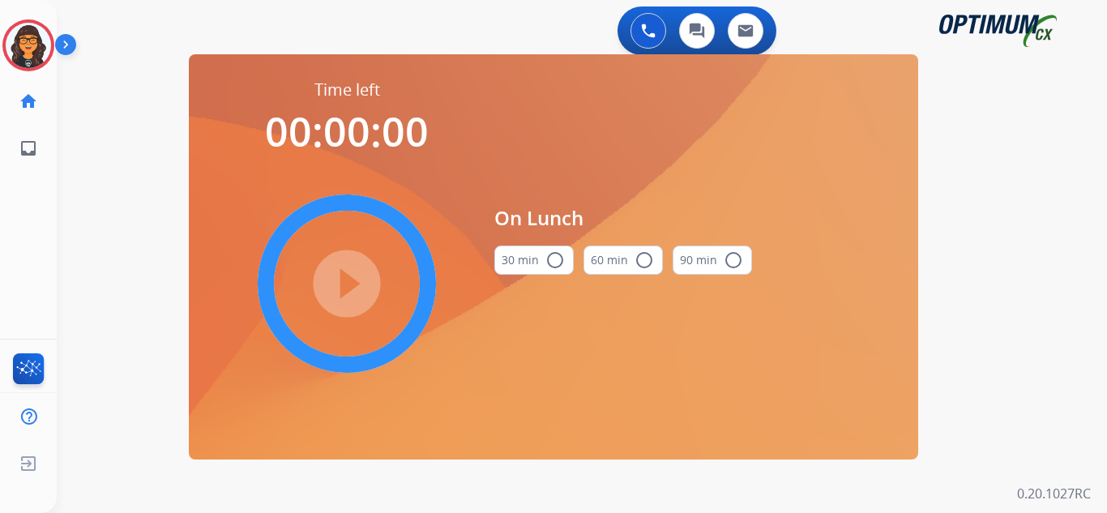
click at [540, 270] on button "30 min radio_button_unchecked" at bounding box center [533, 259] width 79 height 29
click at [338, 275] on mat-icon "play_circle_filled" at bounding box center [346, 283] width 19 height 19
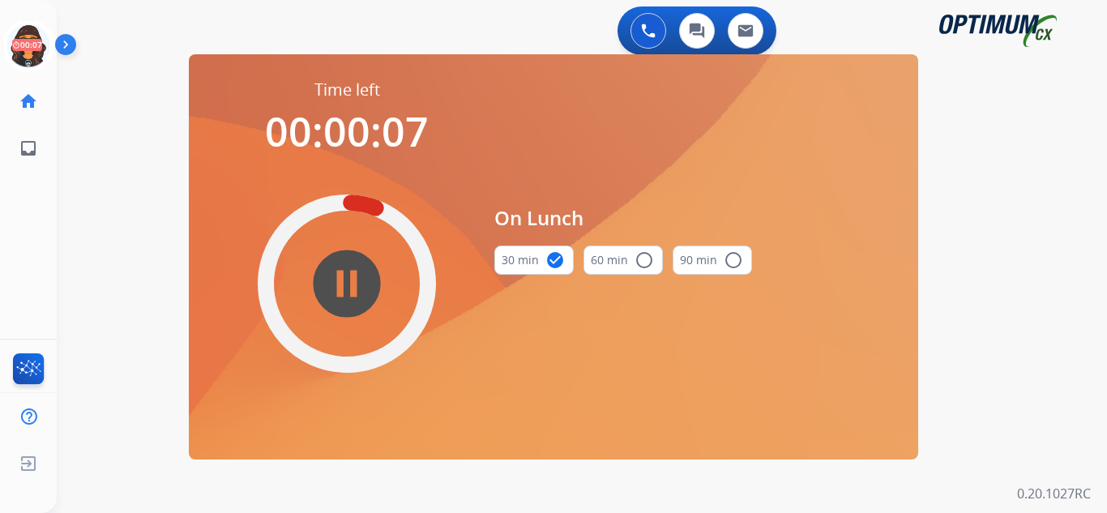
drag, startPoint x: 30, startPoint y: 39, endPoint x: 66, endPoint y: 52, distance: 38.7
click at [30, 39] on icon at bounding box center [28, 45] width 53 height 53
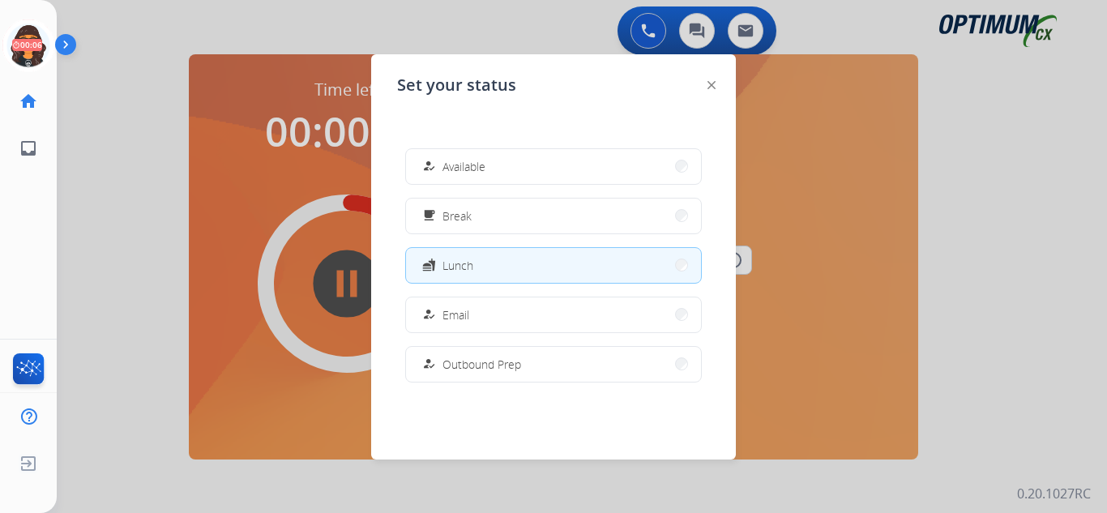
click at [435, 157] on div "how_to_reg" at bounding box center [430, 165] width 23 height 19
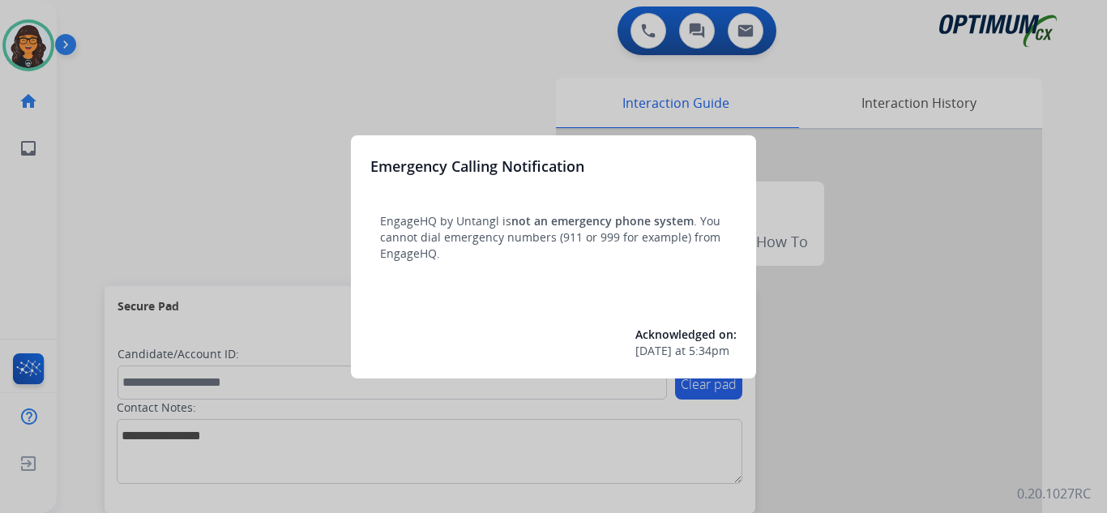
click at [121, 37] on div at bounding box center [553, 256] width 1107 height 513
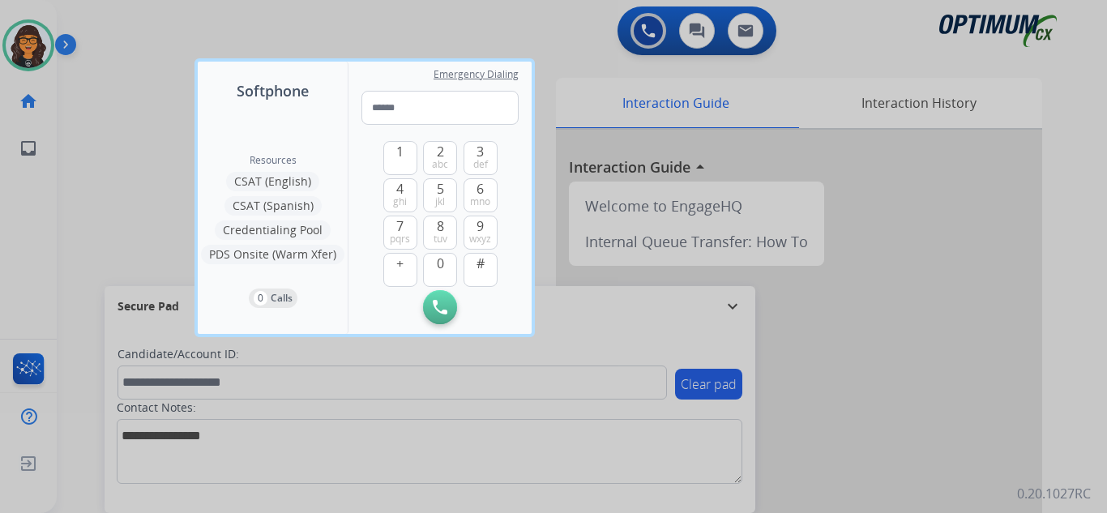
click at [121, 37] on div at bounding box center [553, 256] width 1107 height 513
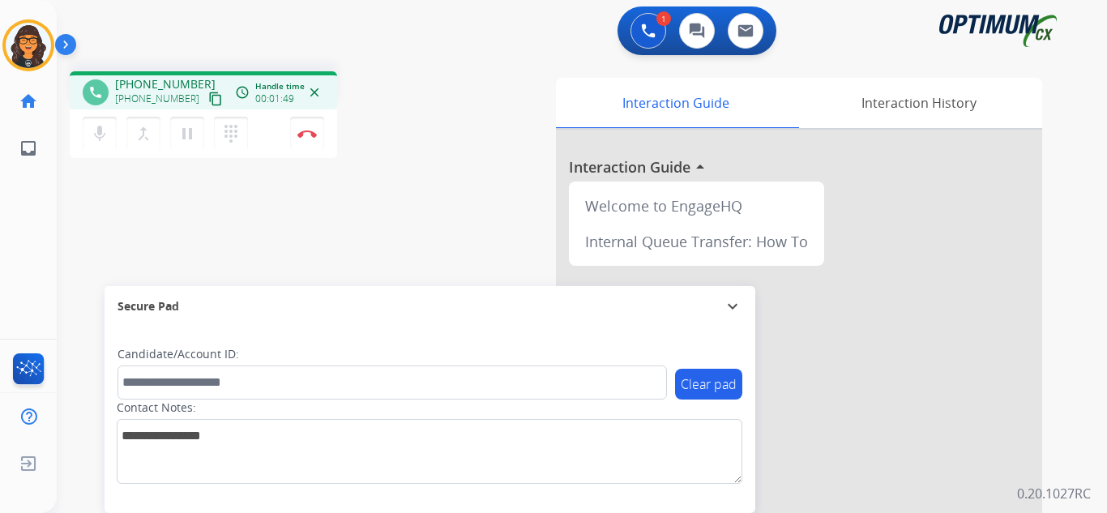
click at [208, 102] on mat-icon "content_copy" at bounding box center [215, 99] width 15 height 15
click at [302, 131] on img at bounding box center [306, 134] width 19 height 8
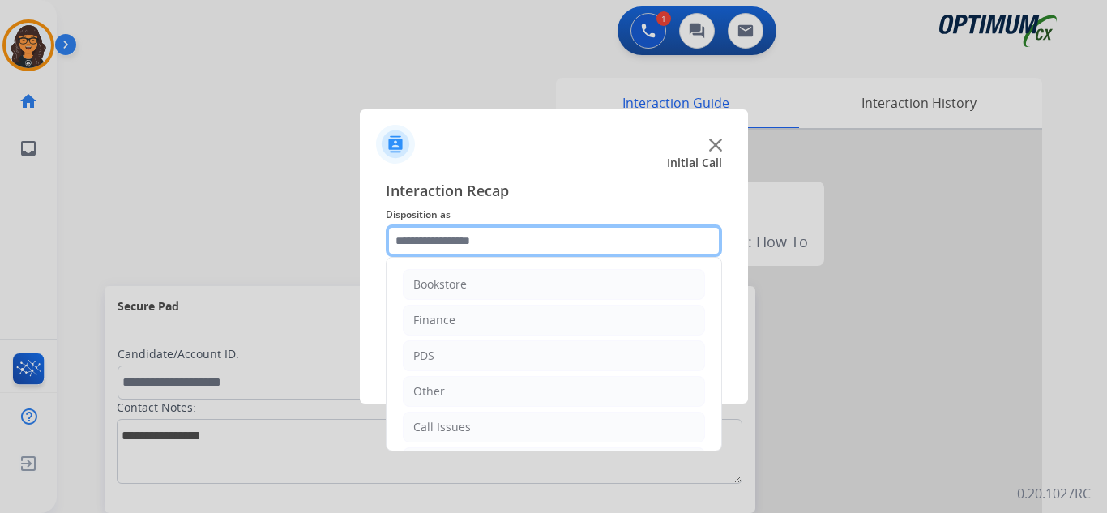
click at [476, 237] on input "text" at bounding box center [554, 240] width 336 height 32
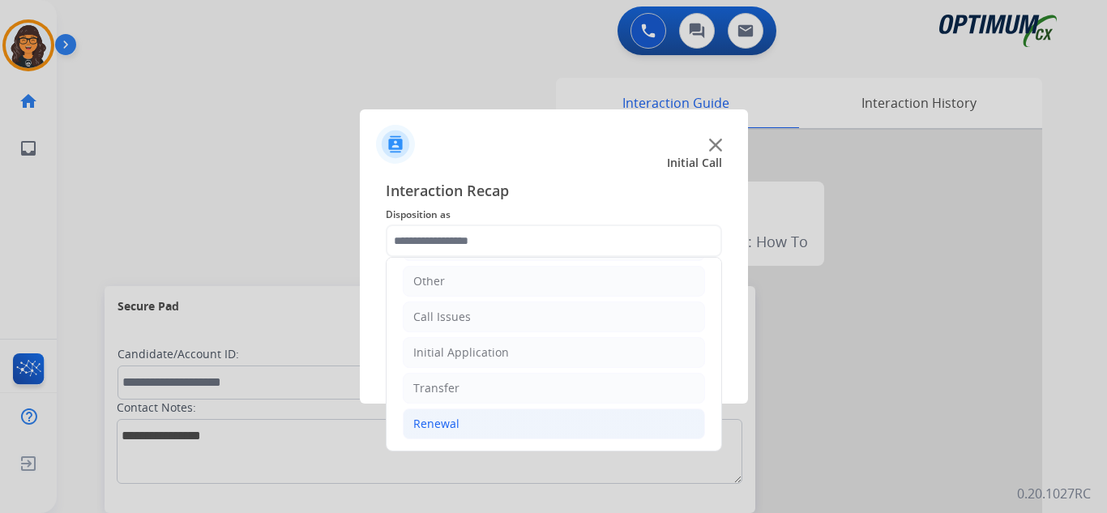
click at [444, 430] on div "Renewal" at bounding box center [436, 424] width 46 height 16
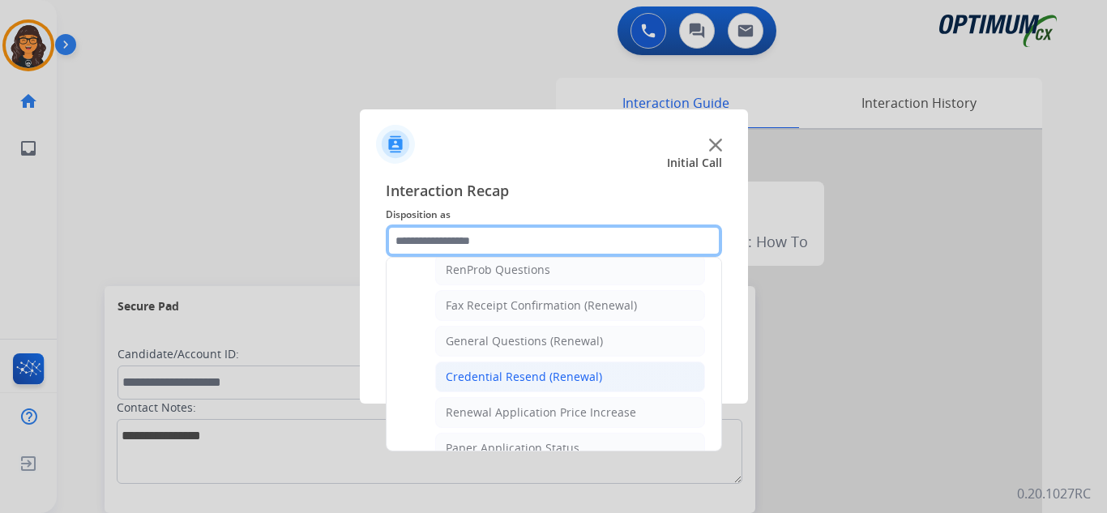
scroll to position [434, 0]
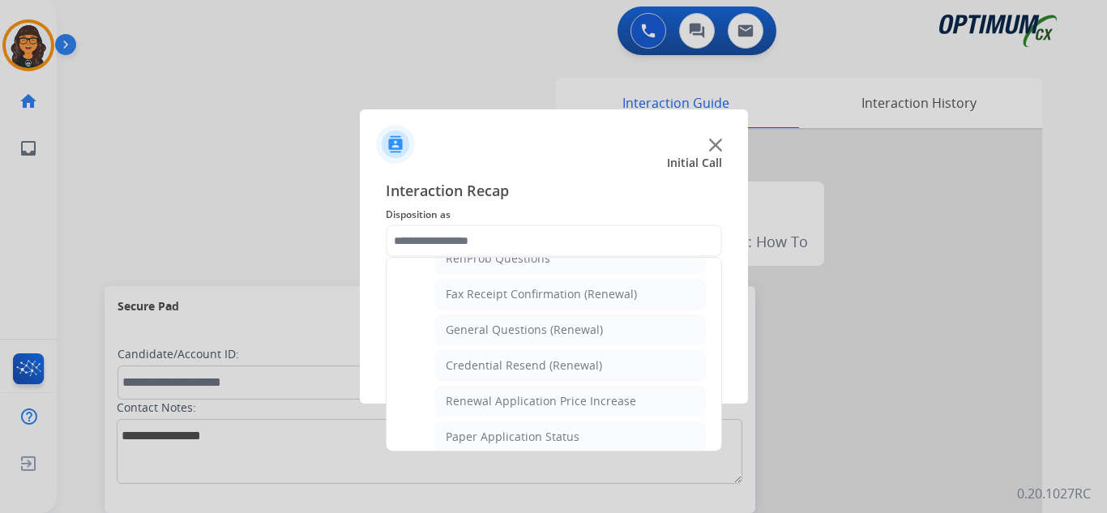
drag, startPoint x: 529, startPoint y: 333, endPoint x: 529, endPoint y: 349, distance: 16.2
click at [529, 333] on div "General Questions (Renewal)" at bounding box center [524, 330] width 157 height 16
type input "**********"
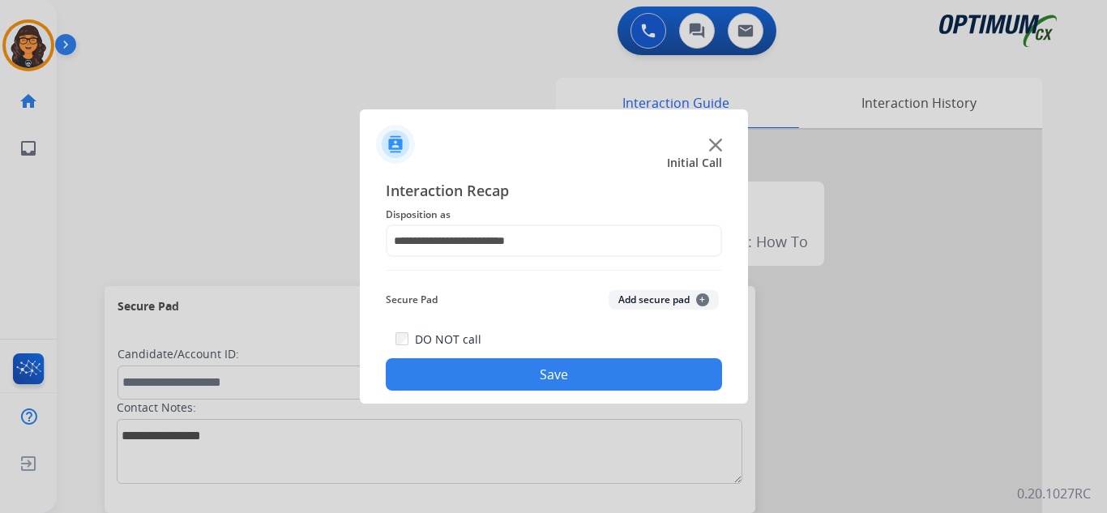
click at [525, 366] on button "Save" at bounding box center [554, 374] width 336 height 32
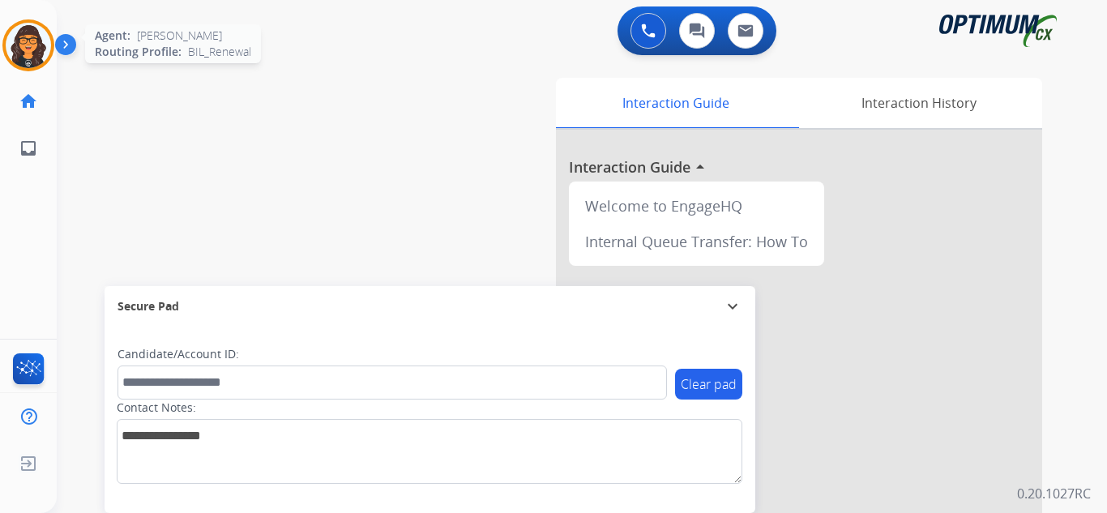
click at [27, 57] on img at bounding box center [28, 45] width 45 height 45
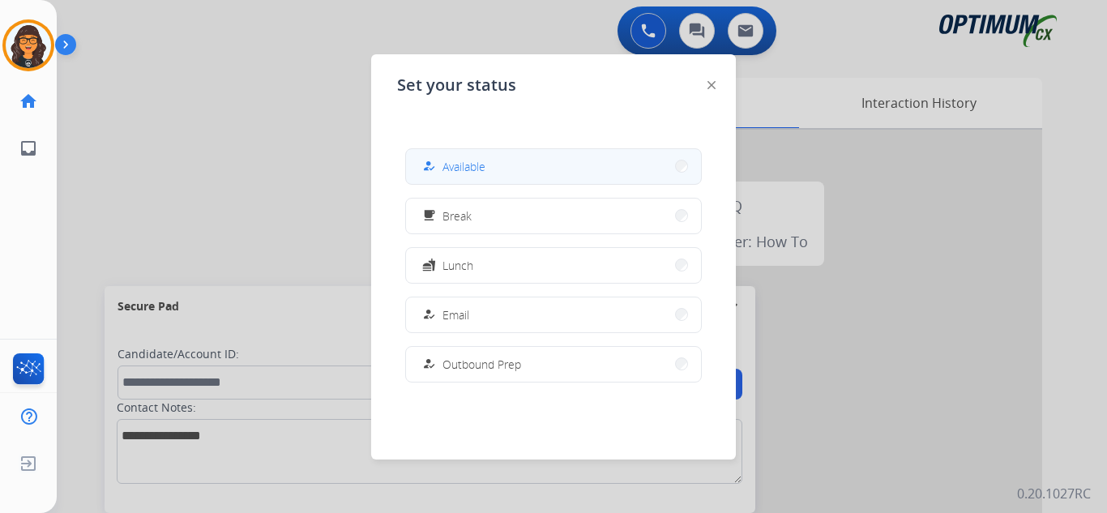
click at [471, 166] on span "Available" at bounding box center [463, 166] width 43 height 17
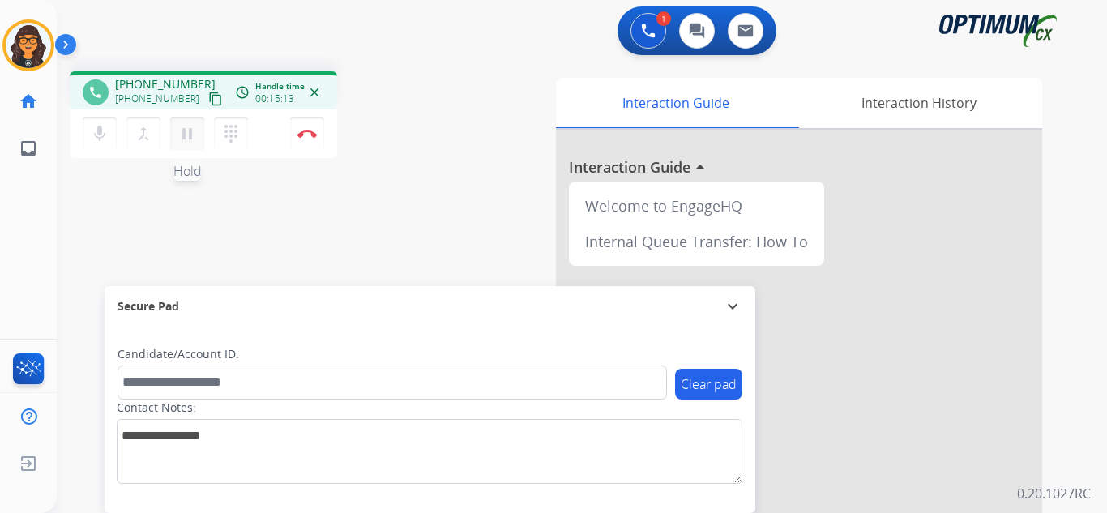
click at [183, 138] on mat-icon "pause" at bounding box center [186, 133] width 19 height 19
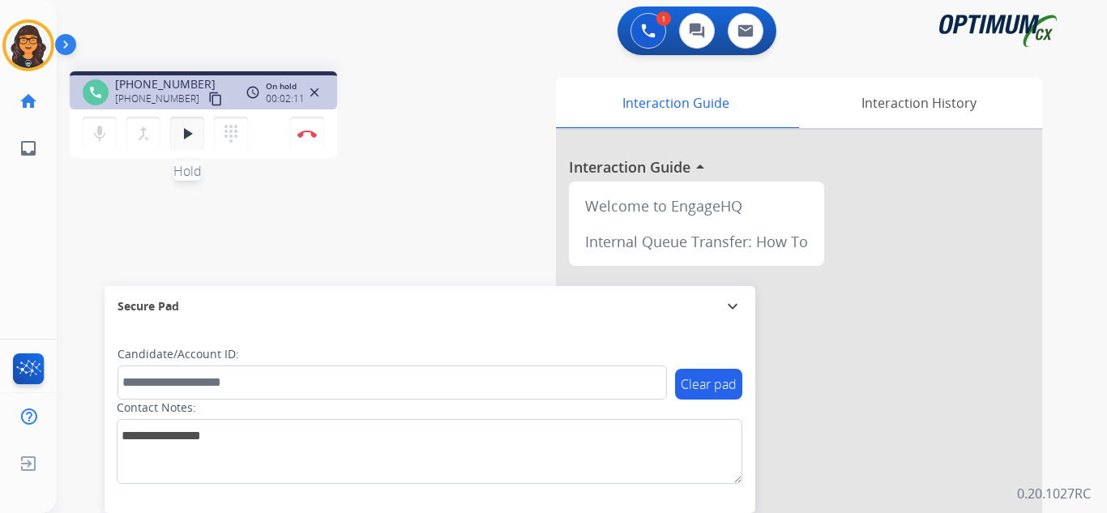
click at [179, 131] on mat-icon "play_arrow" at bounding box center [186, 133] width 19 height 19
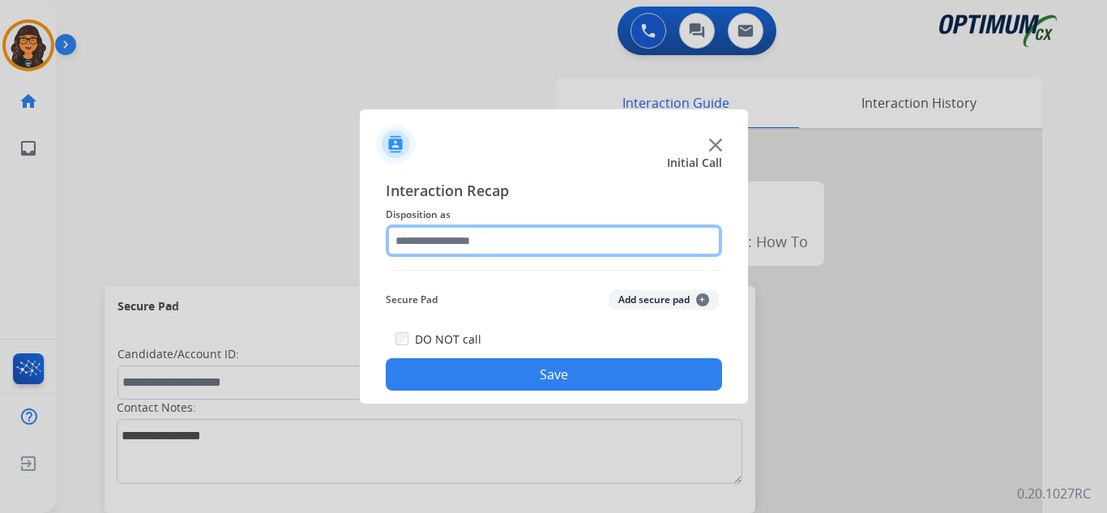
click at [443, 256] on input "text" at bounding box center [554, 240] width 336 height 32
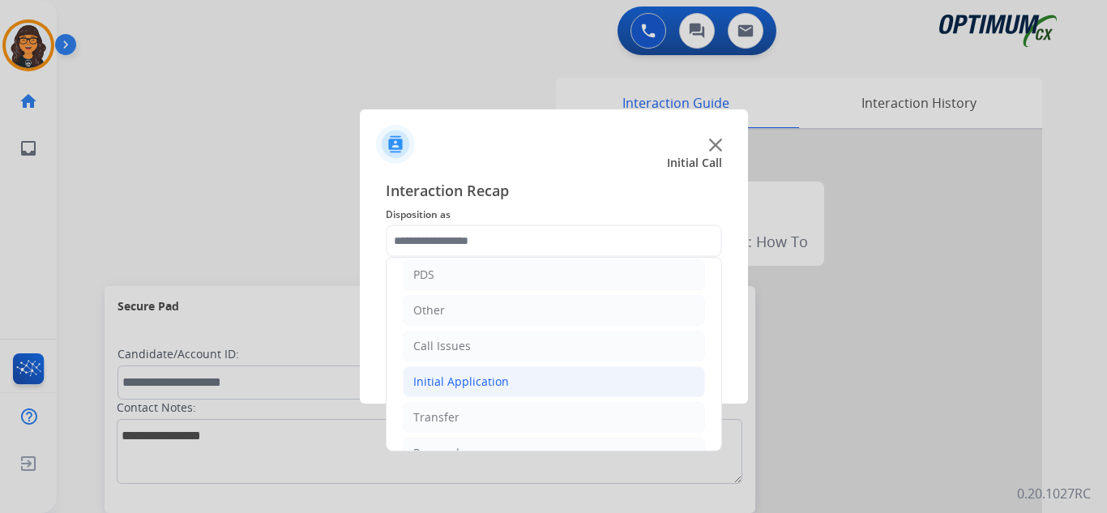
drag, startPoint x: 472, startPoint y: 389, endPoint x: 520, endPoint y: 390, distance: 47.8
click at [473, 389] on div "Initial Application" at bounding box center [461, 381] width 96 height 16
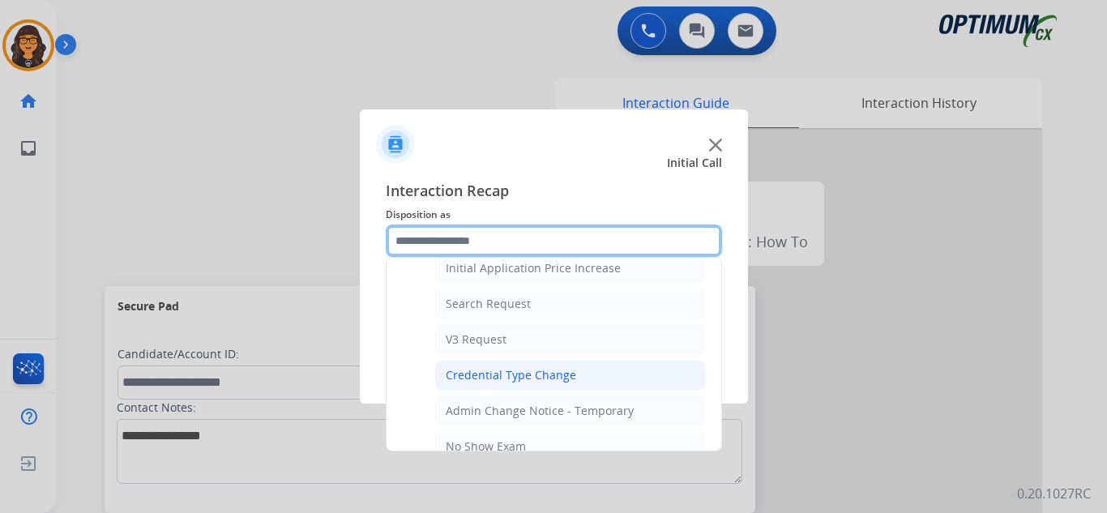
scroll to position [648, 0]
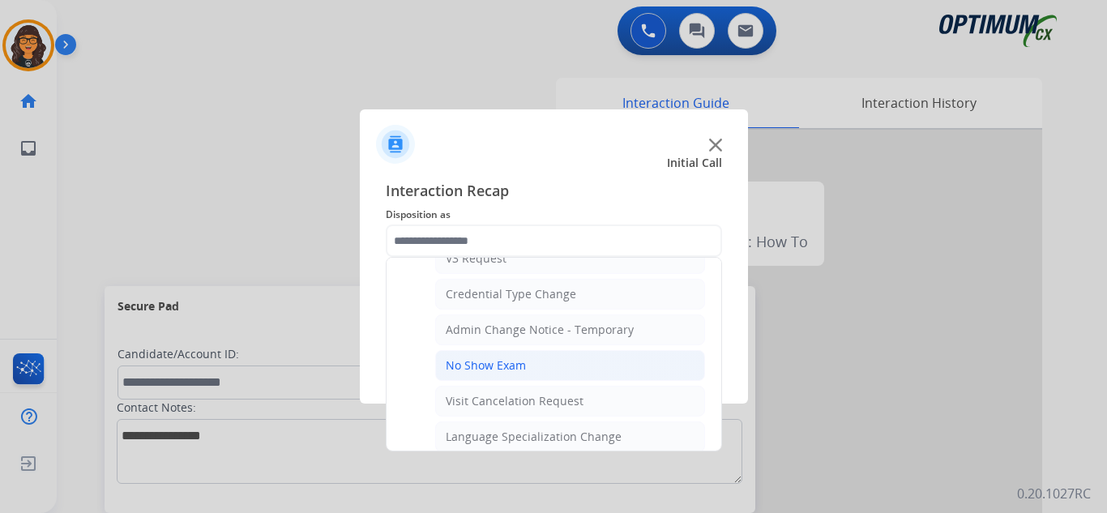
click at [486, 368] on div "No Show Exam" at bounding box center [486, 365] width 80 height 16
type input "**********"
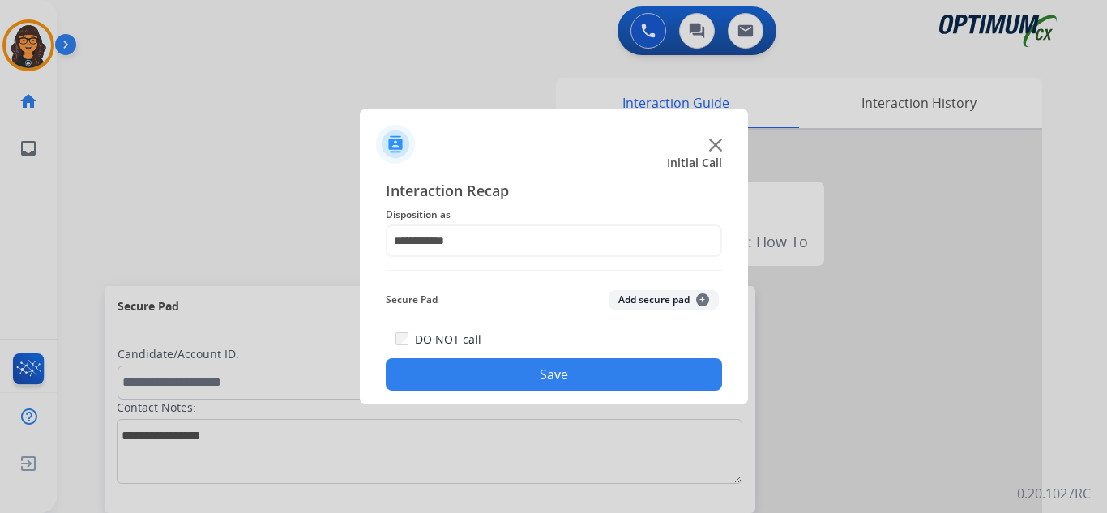
click at [486, 368] on button "Save" at bounding box center [554, 374] width 336 height 32
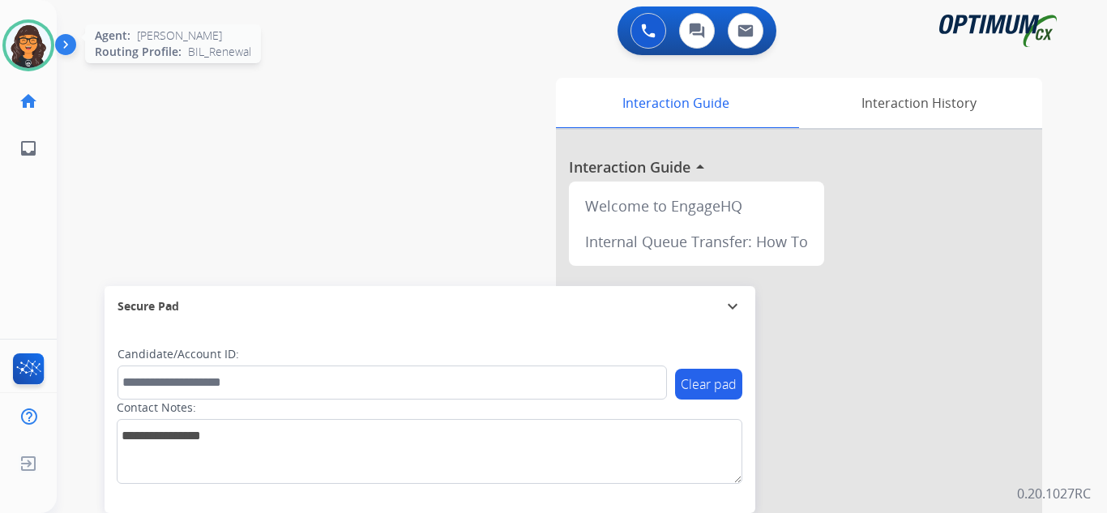
click at [28, 41] on img at bounding box center [28, 45] width 45 height 45
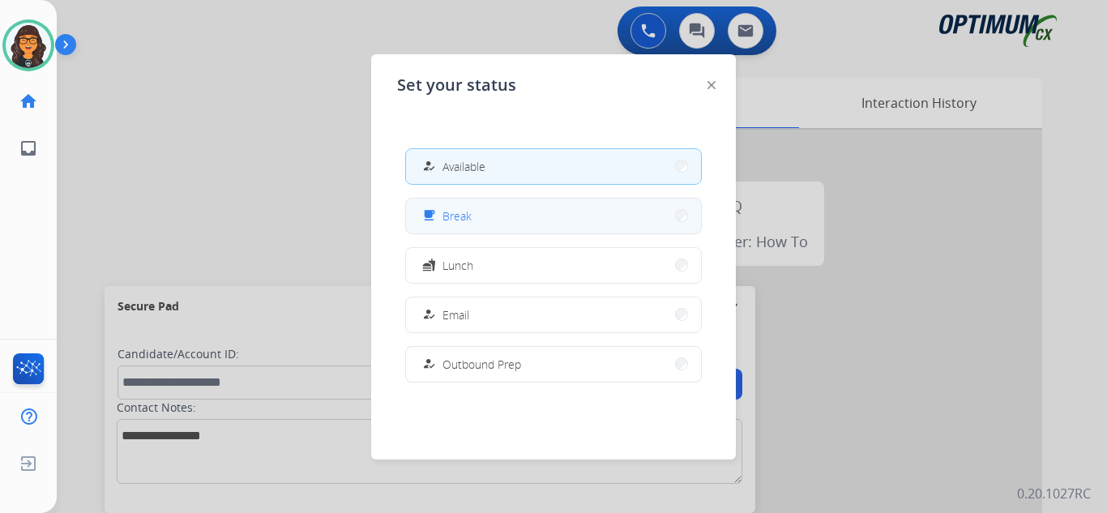
scroll to position [81, 0]
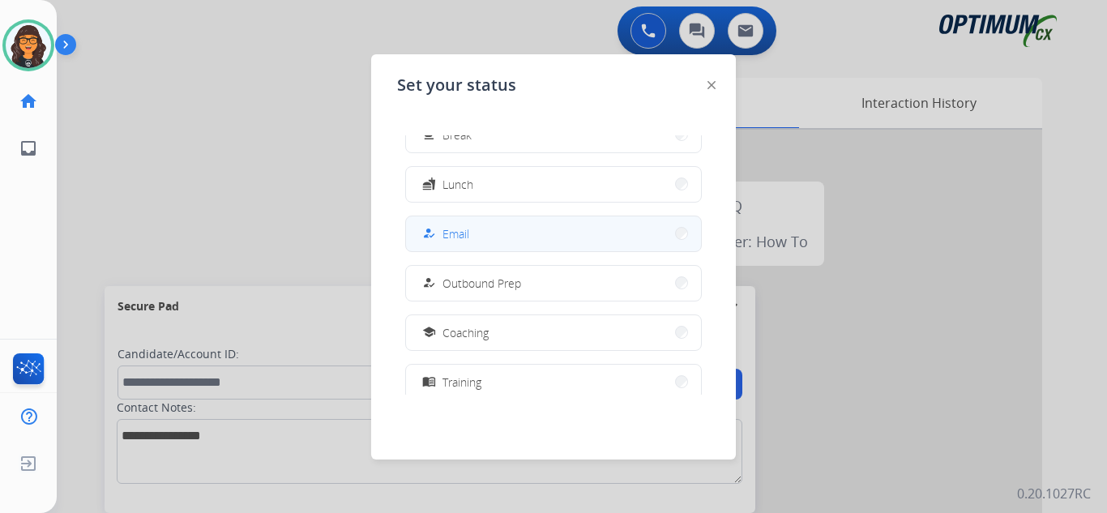
click at [450, 233] on span "Email" at bounding box center [455, 233] width 27 height 17
